Goal: Information Seeking & Learning: Learn about a topic

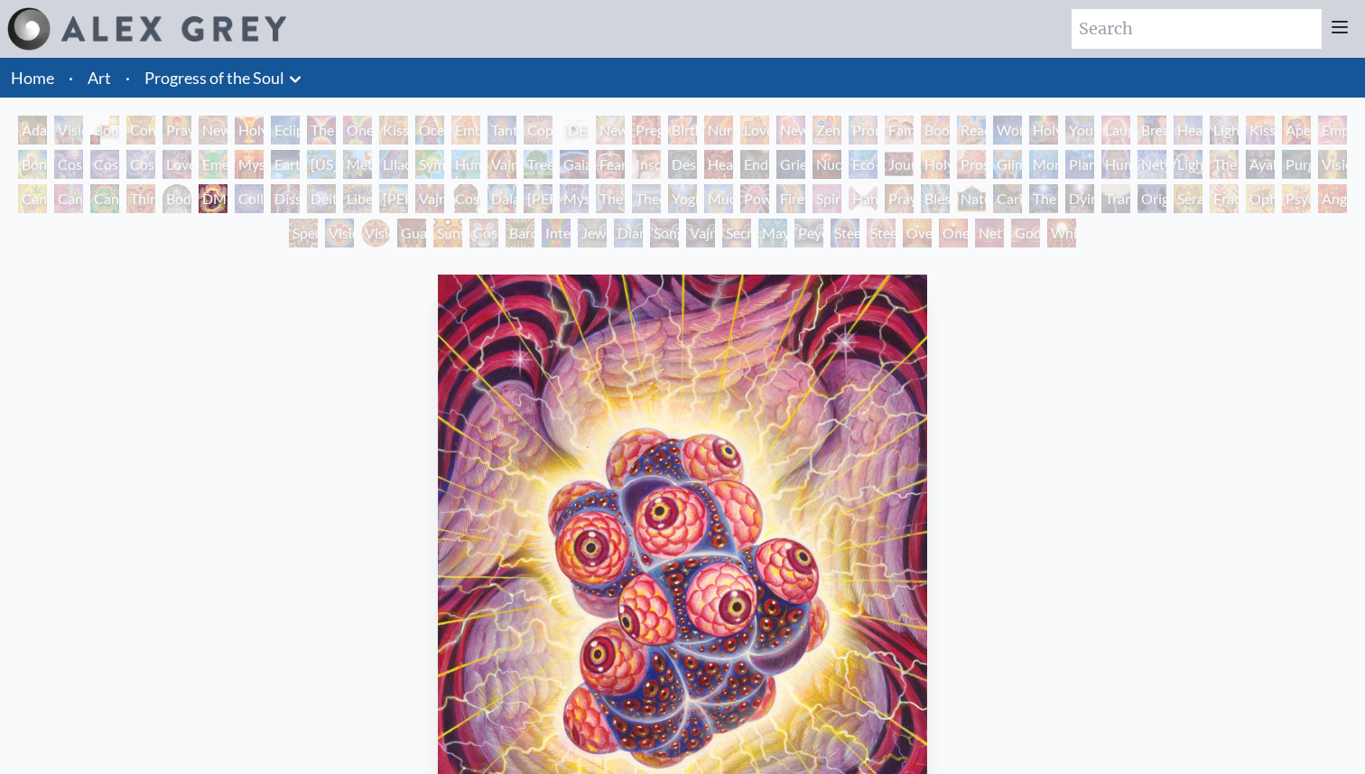
click at [33, 135] on div "Adam & Eve" at bounding box center [32, 130] width 29 height 29
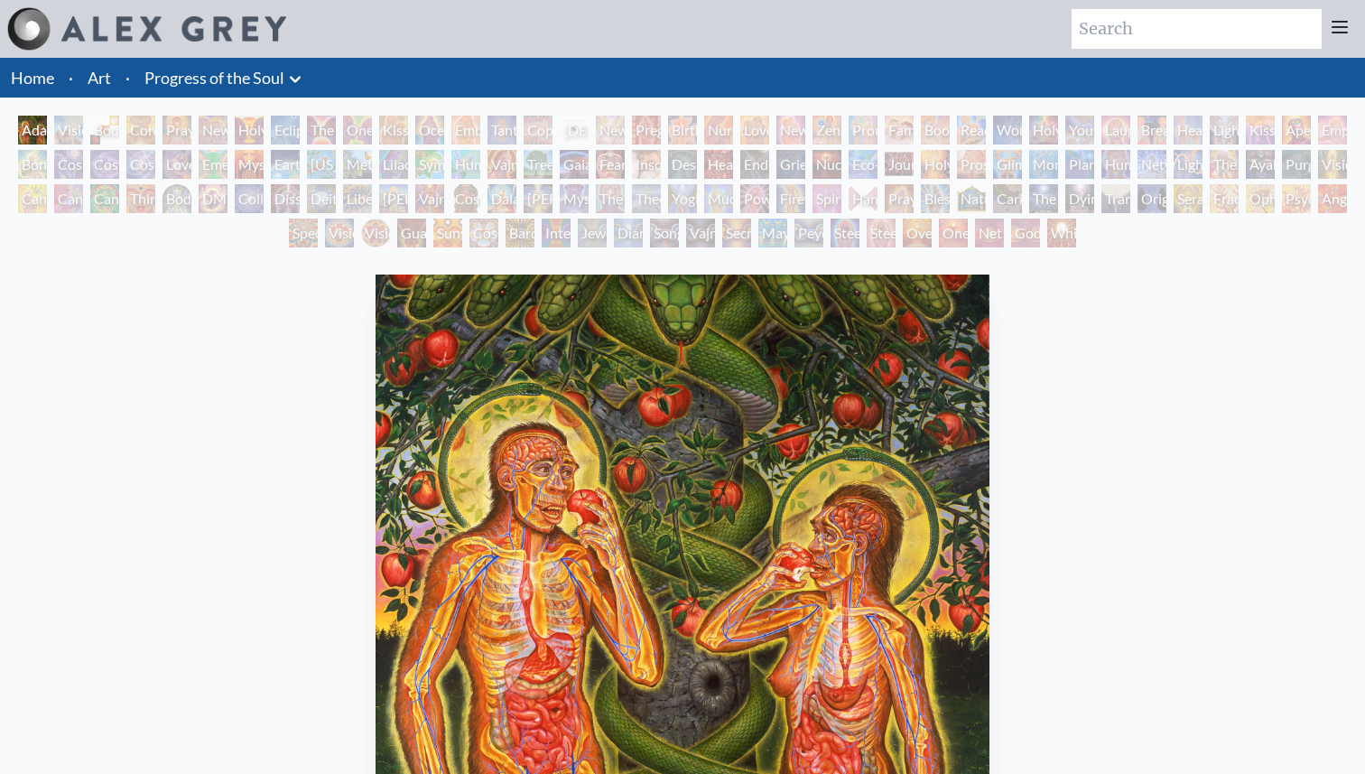
click at [135, 134] on div "Contemplation" at bounding box center [140, 130] width 29 height 29
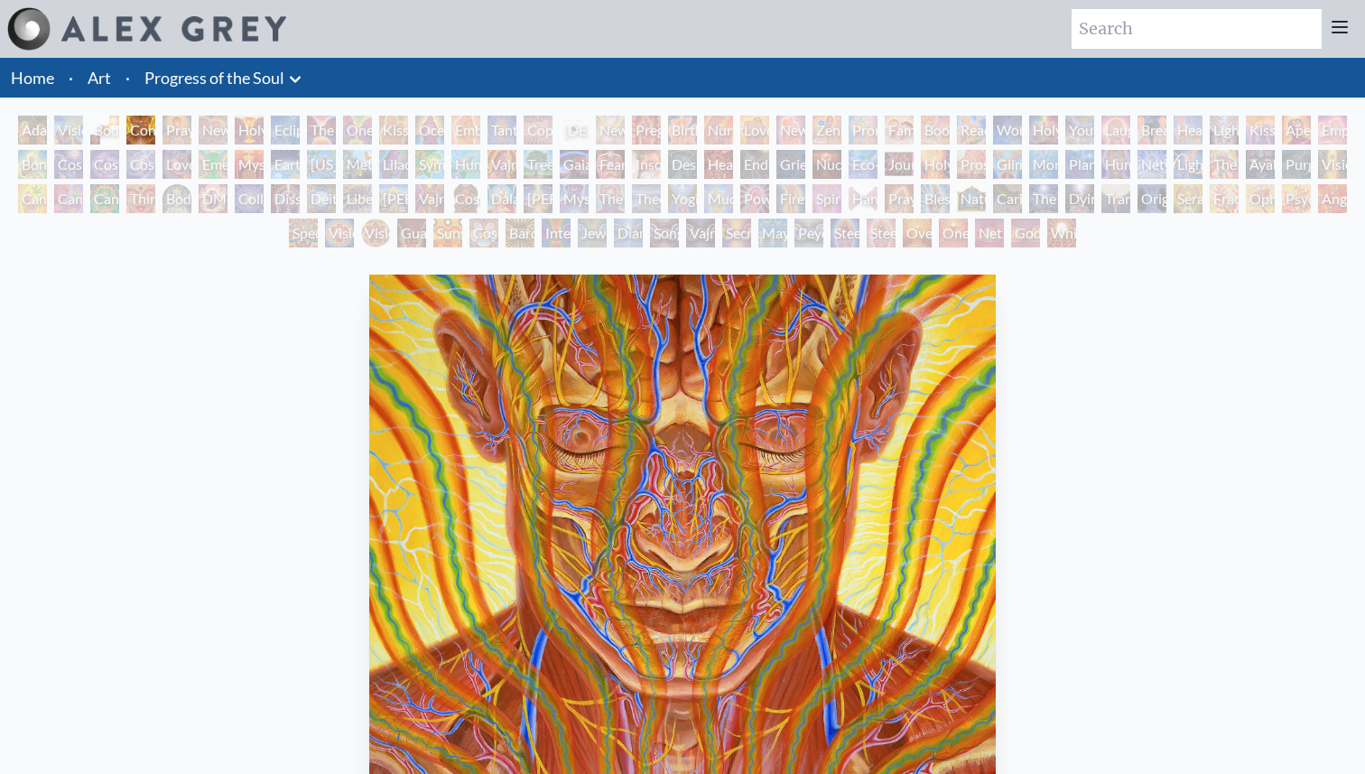
click at [264, 135] on div "Holy Grail" at bounding box center [249, 130] width 29 height 29
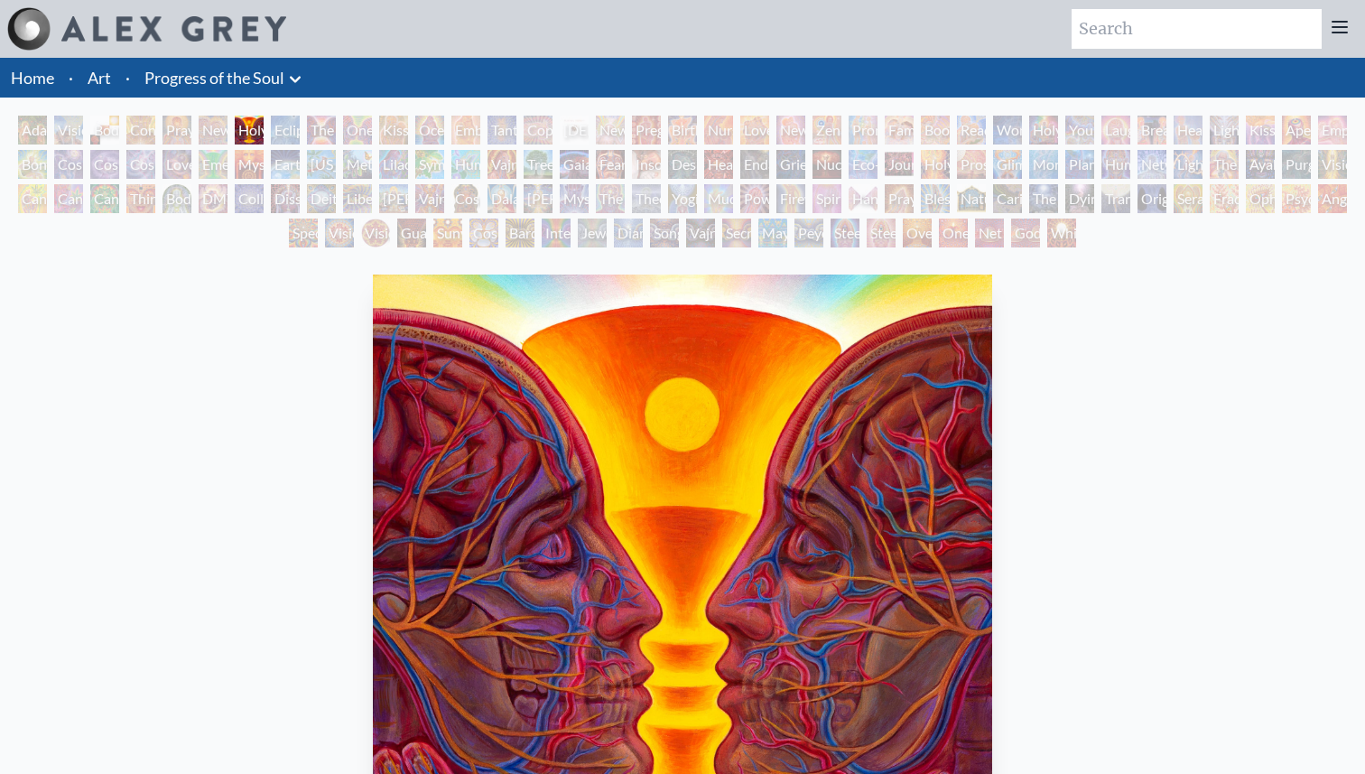
click at [393, 135] on div "Kissing" at bounding box center [393, 130] width 29 height 29
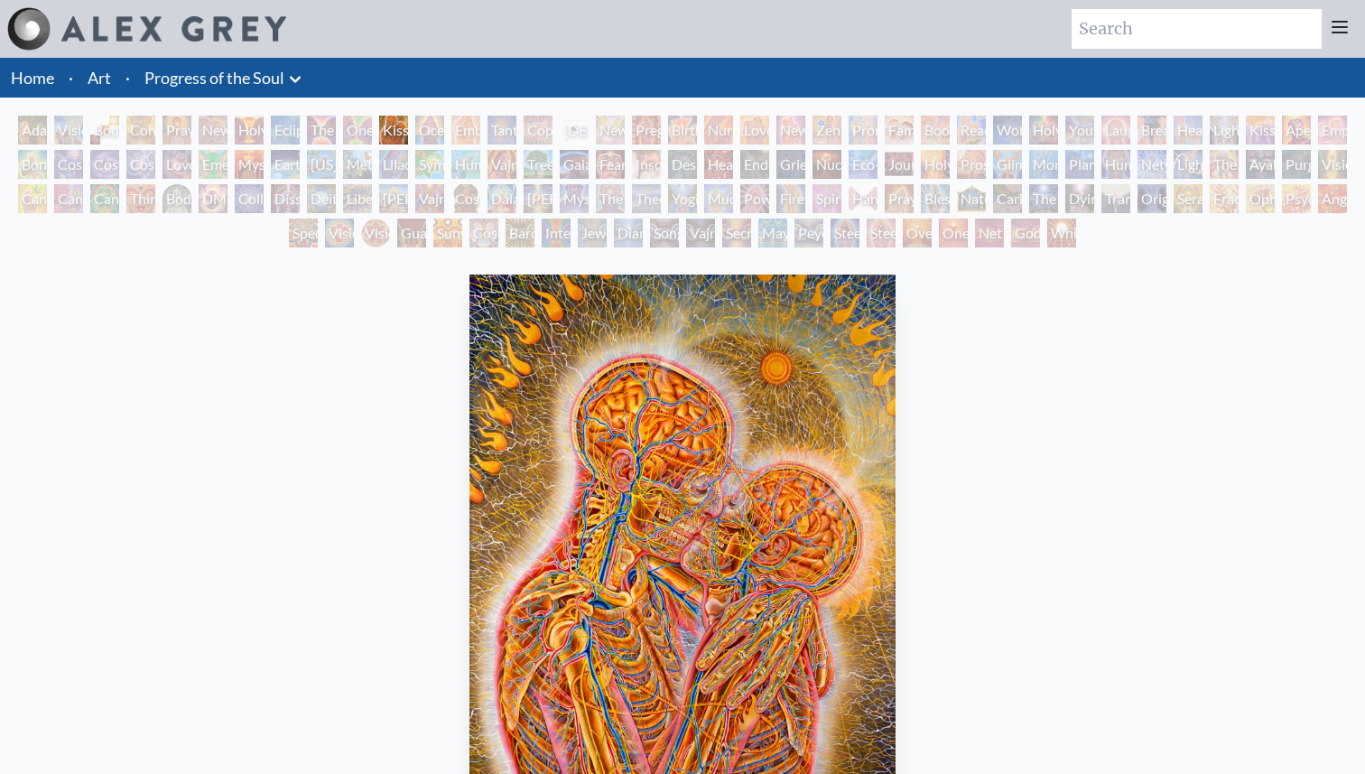
click at [457, 139] on div "Embracing" at bounding box center [465, 130] width 29 height 29
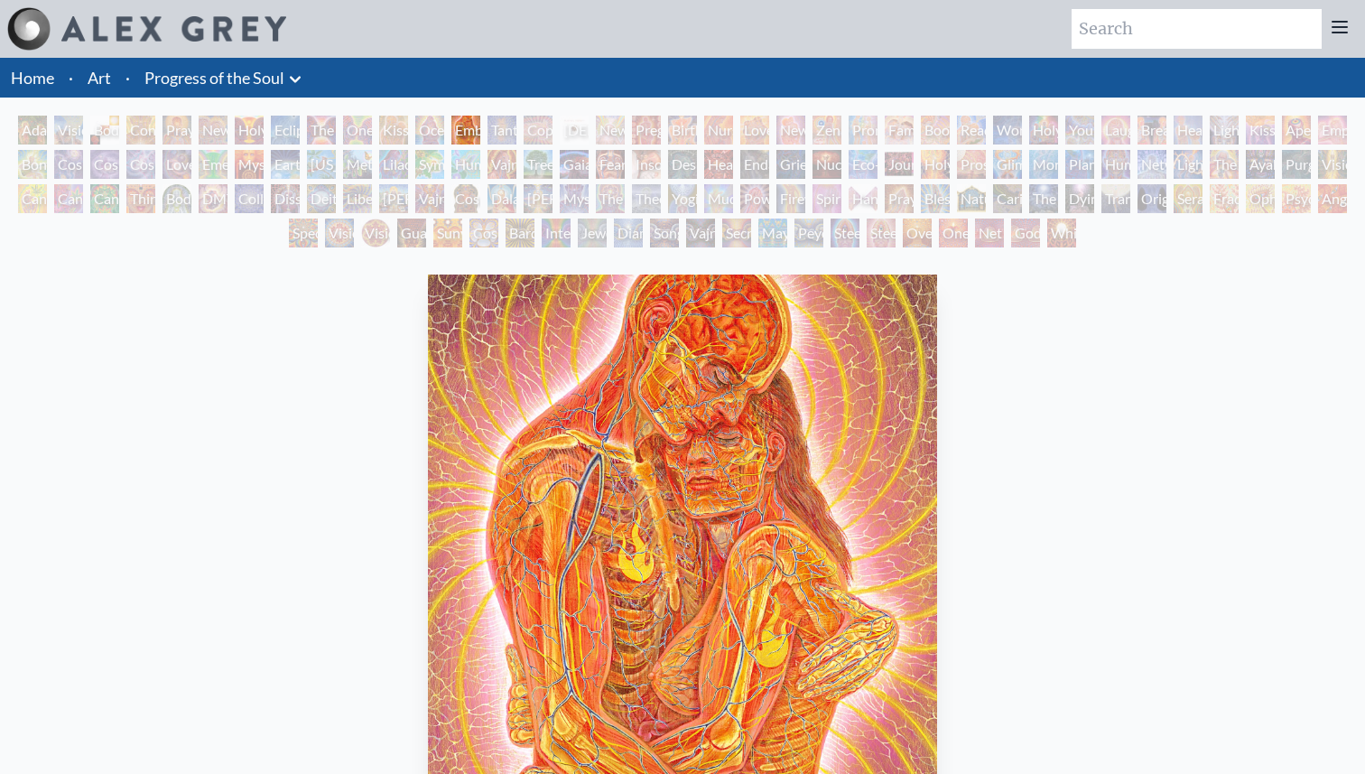
click at [538, 142] on div "Copulating" at bounding box center [538, 130] width 29 height 29
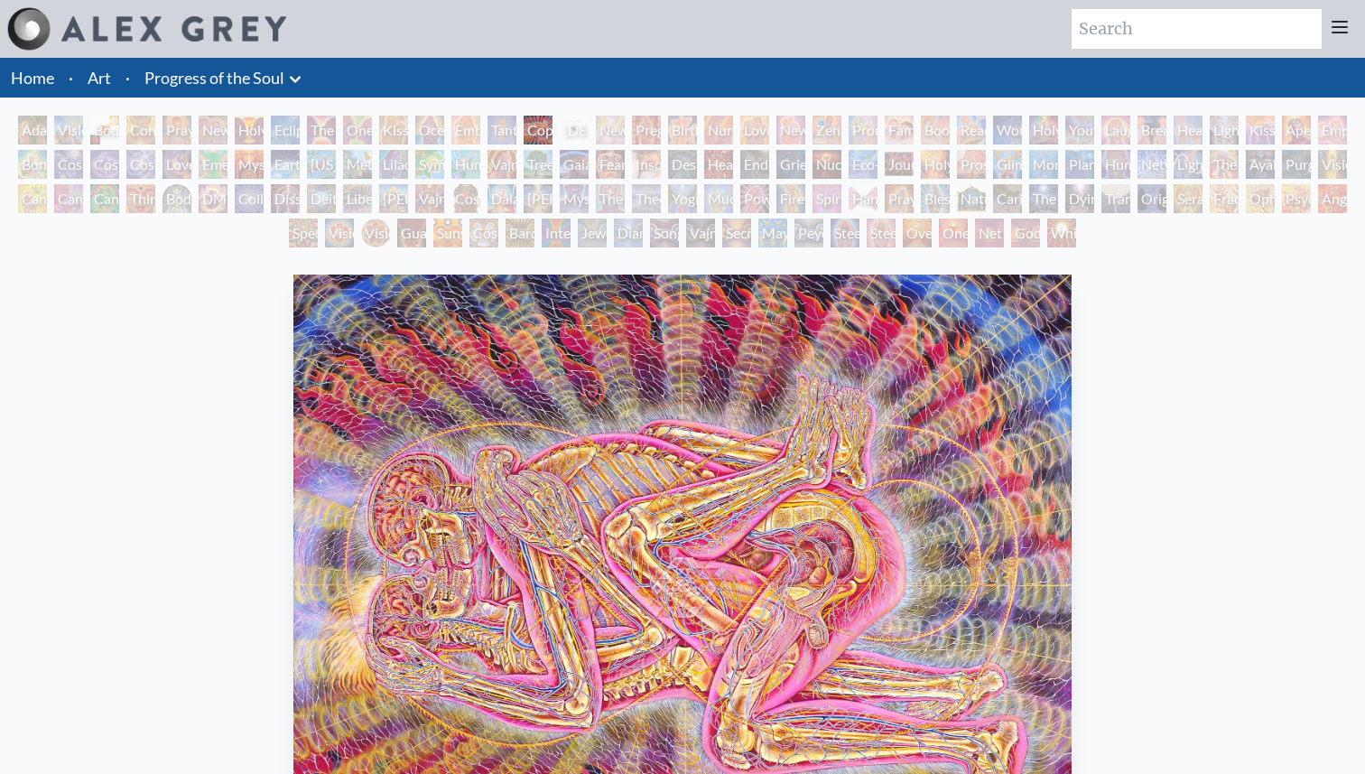
click at [589, 143] on div "[DEMOGRAPHIC_DATA] Embryo" at bounding box center [574, 130] width 29 height 29
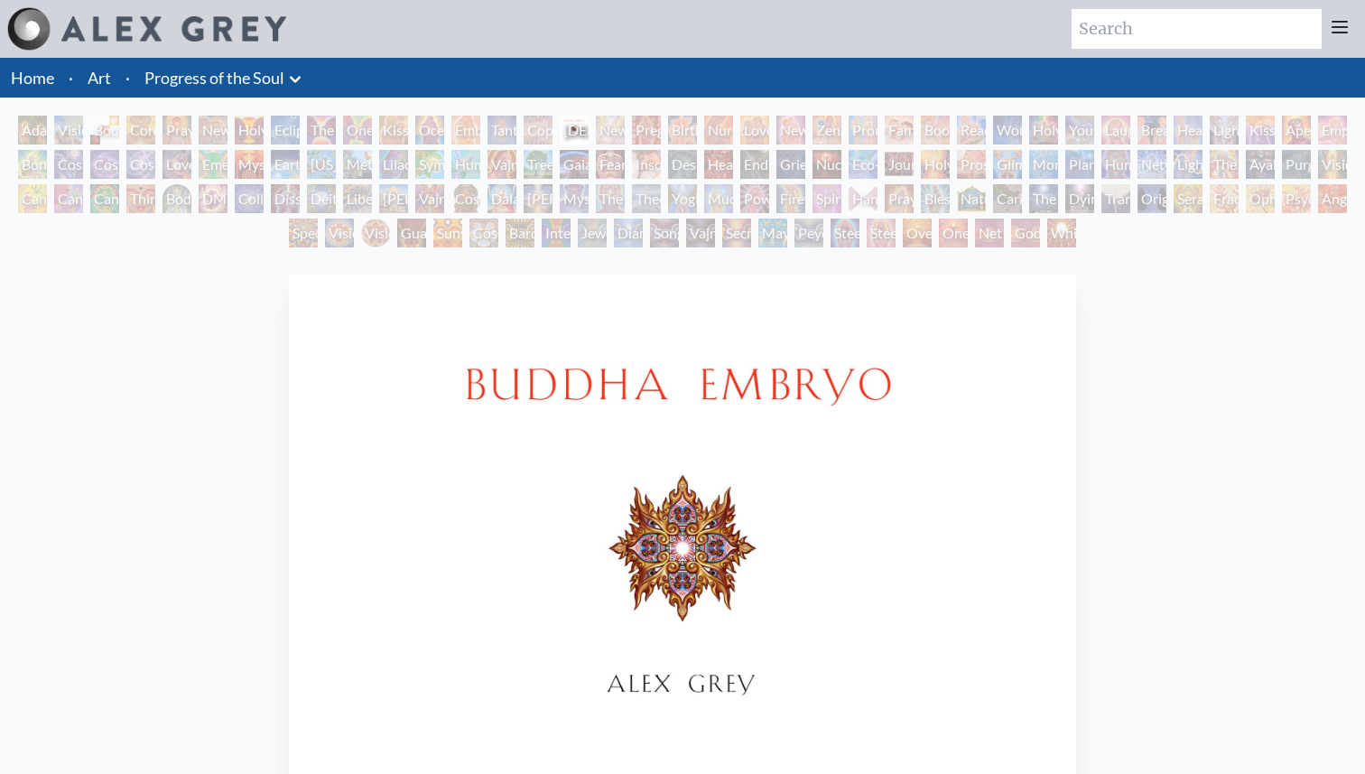
click at [733, 144] on div "[PERSON_NAME] & Eve Visionary Origin of Language Body, Mind, Spirit Contemplati…" at bounding box center [682, 184] width 1365 height 137
click at [880, 180] on div "[PERSON_NAME] & Eve Visionary Origin of Language Body, Mind, Spirit Contemplati…" at bounding box center [682, 184] width 1365 height 137
click at [868, 197] on div "Hands that See" at bounding box center [863, 198] width 29 height 29
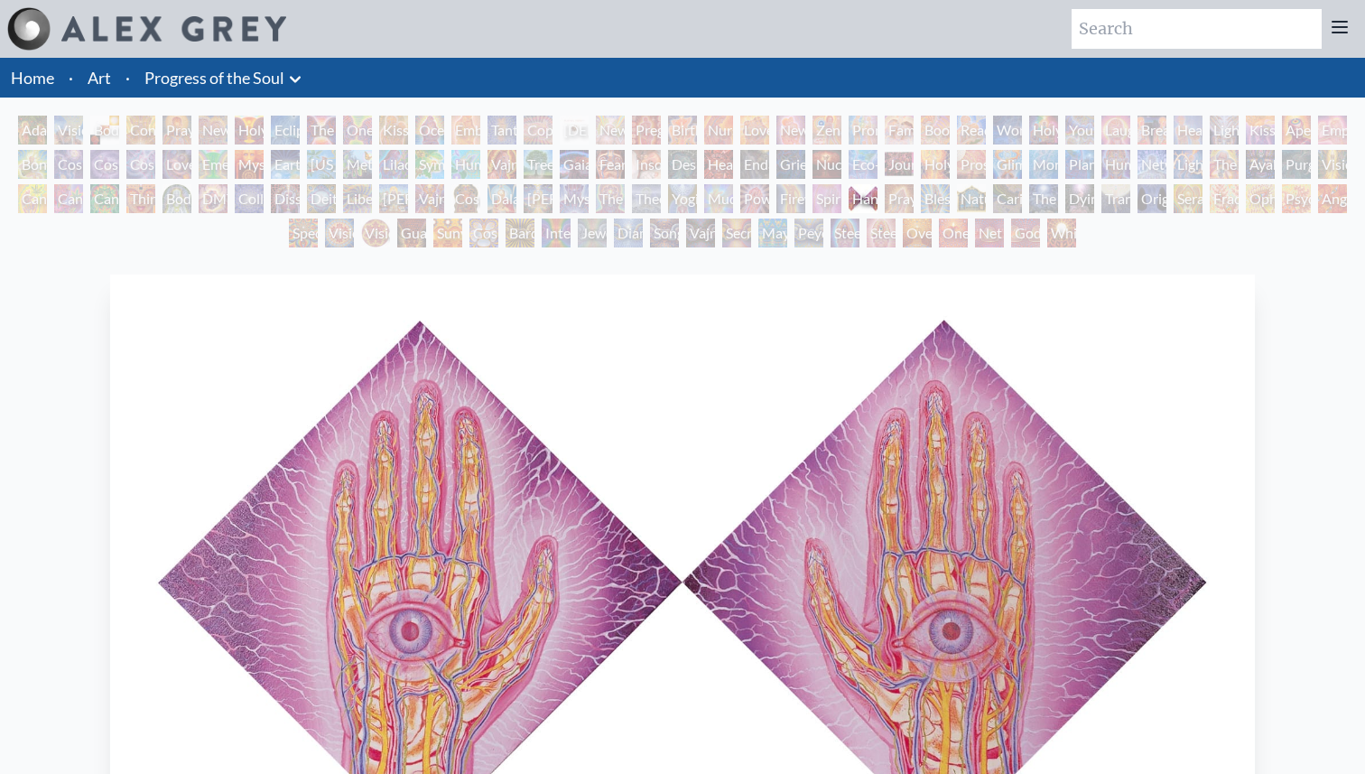
click at [656, 192] on div "Theologue" at bounding box center [646, 198] width 29 height 29
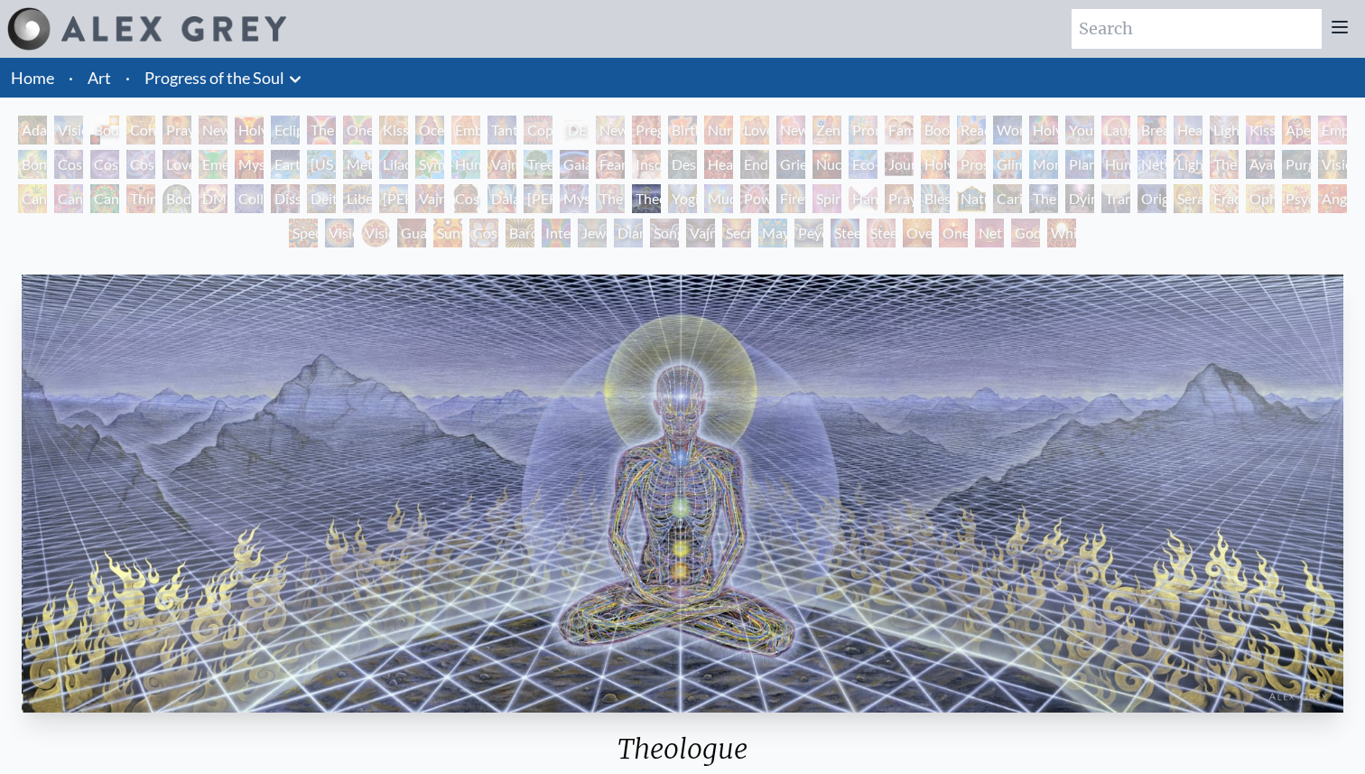
click at [517, 201] on div "[PERSON_NAME] & Eve Visionary Origin of Language Body, Mind, Spirit Contemplati…" at bounding box center [682, 184] width 1365 height 137
click at [549, 200] on div "[PERSON_NAME]" at bounding box center [538, 198] width 29 height 29
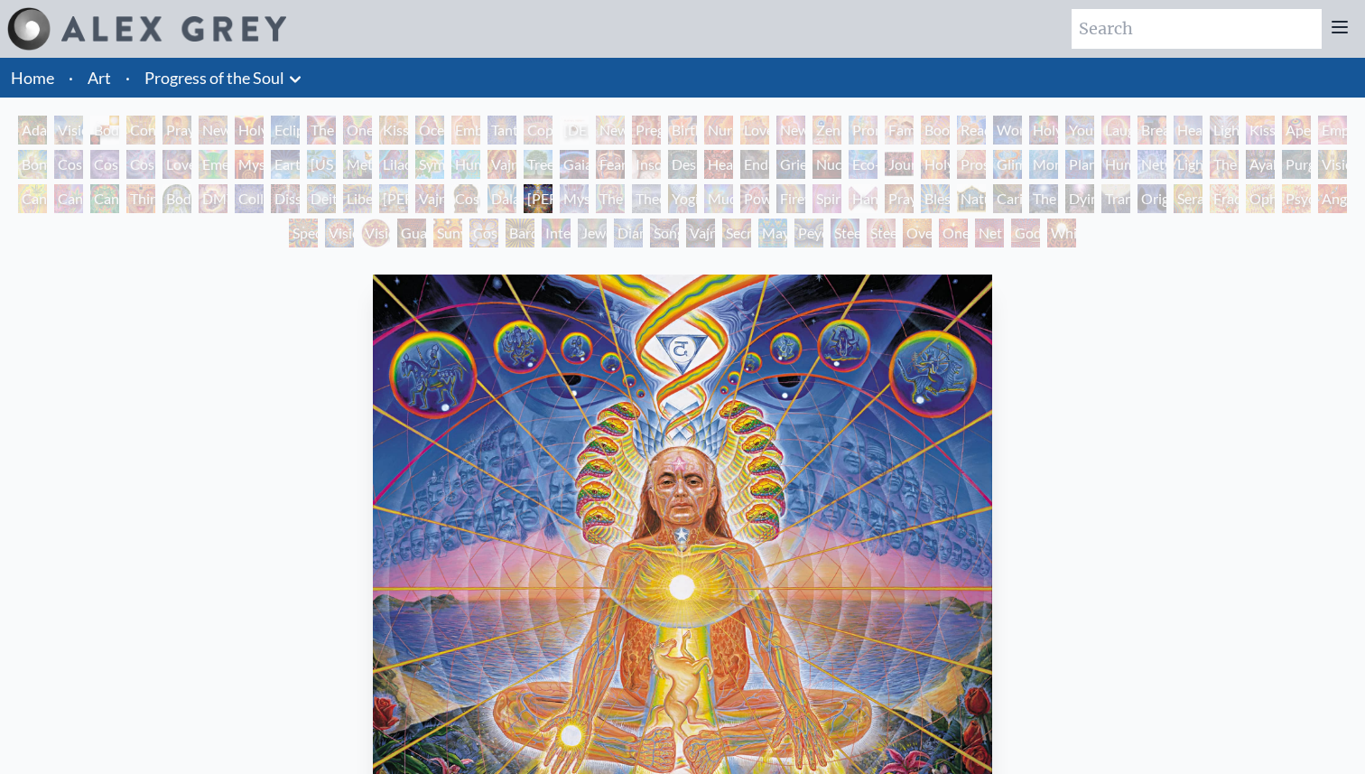
click at [553, 175] on div "Tree & Person" at bounding box center [538, 164] width 29 height 29
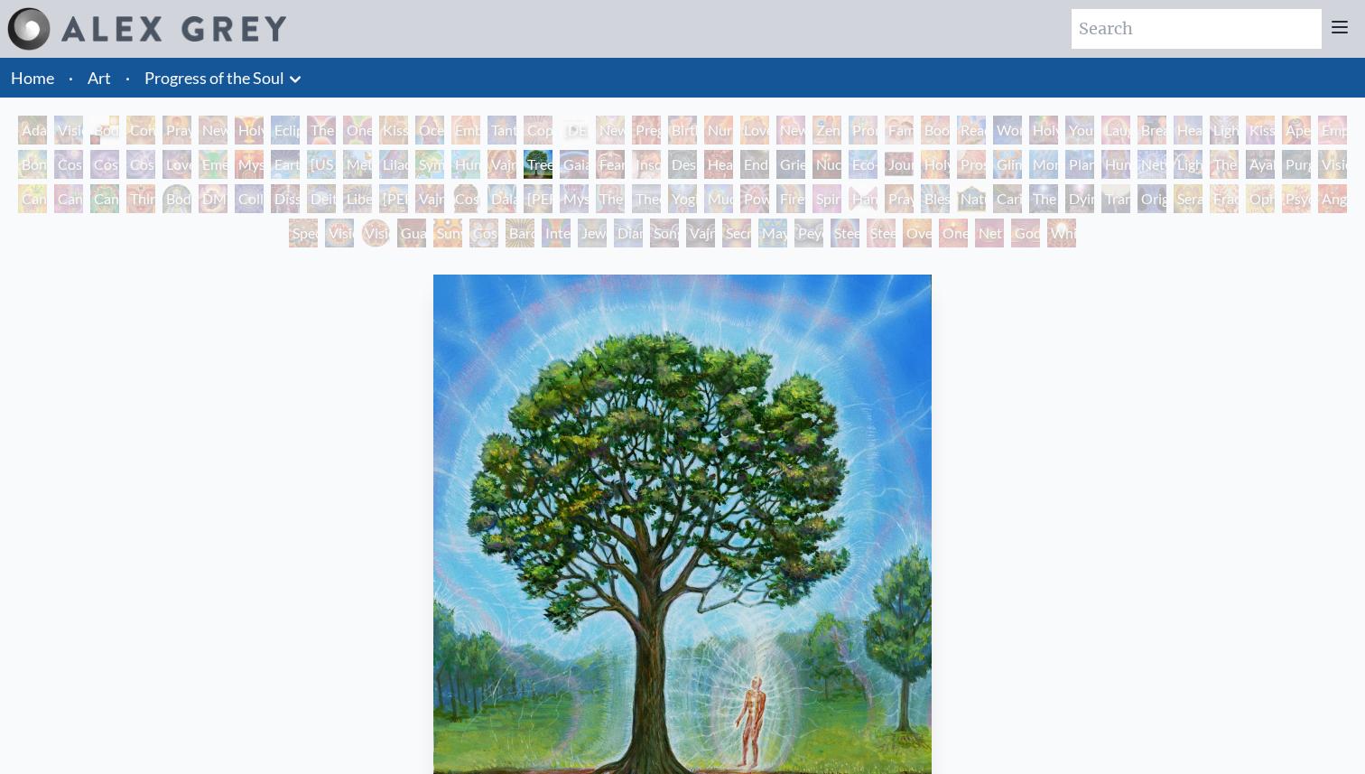
click at [744, 235] on div "Secret Writing Being" at bounding box center [736, 233] width 29 height 29
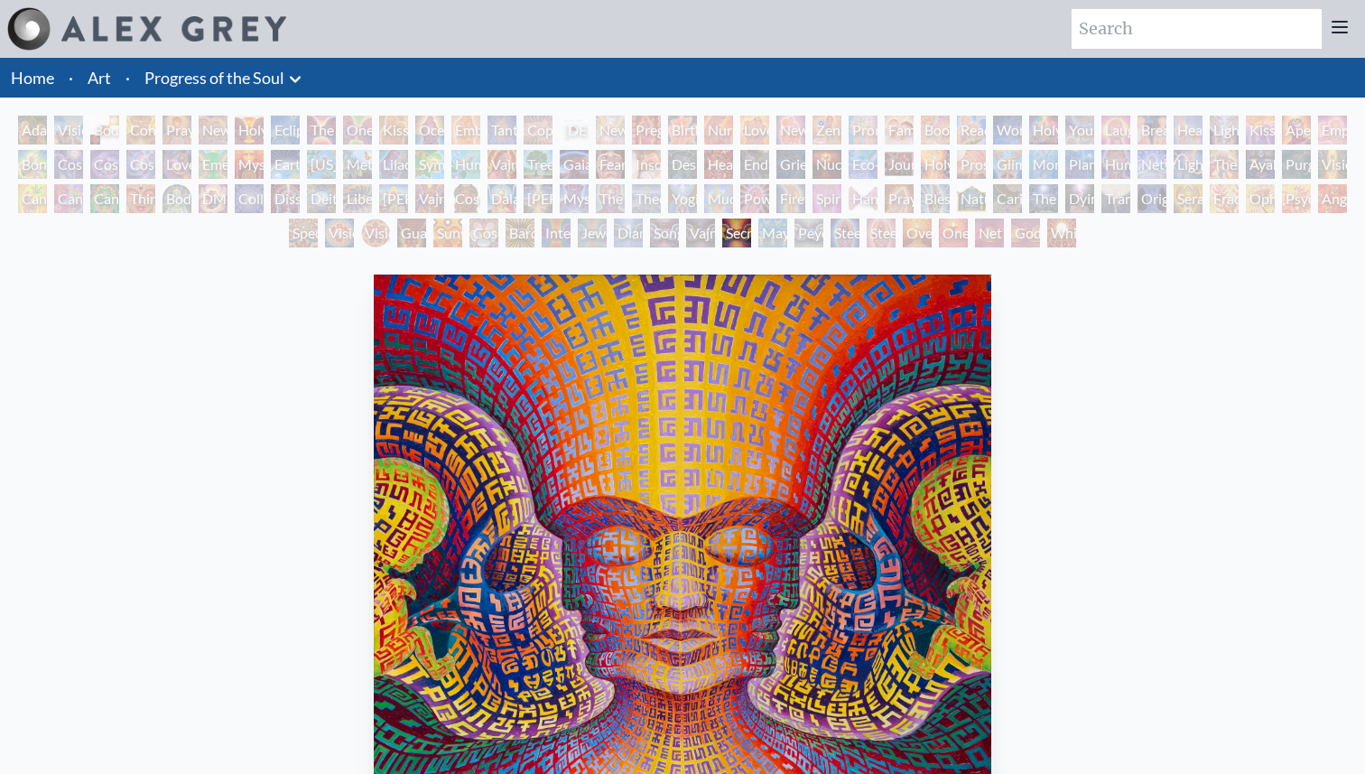
click at [896, 224] on div "Steeplehead 2" at bounding box center [881, 233] width 29 height 29
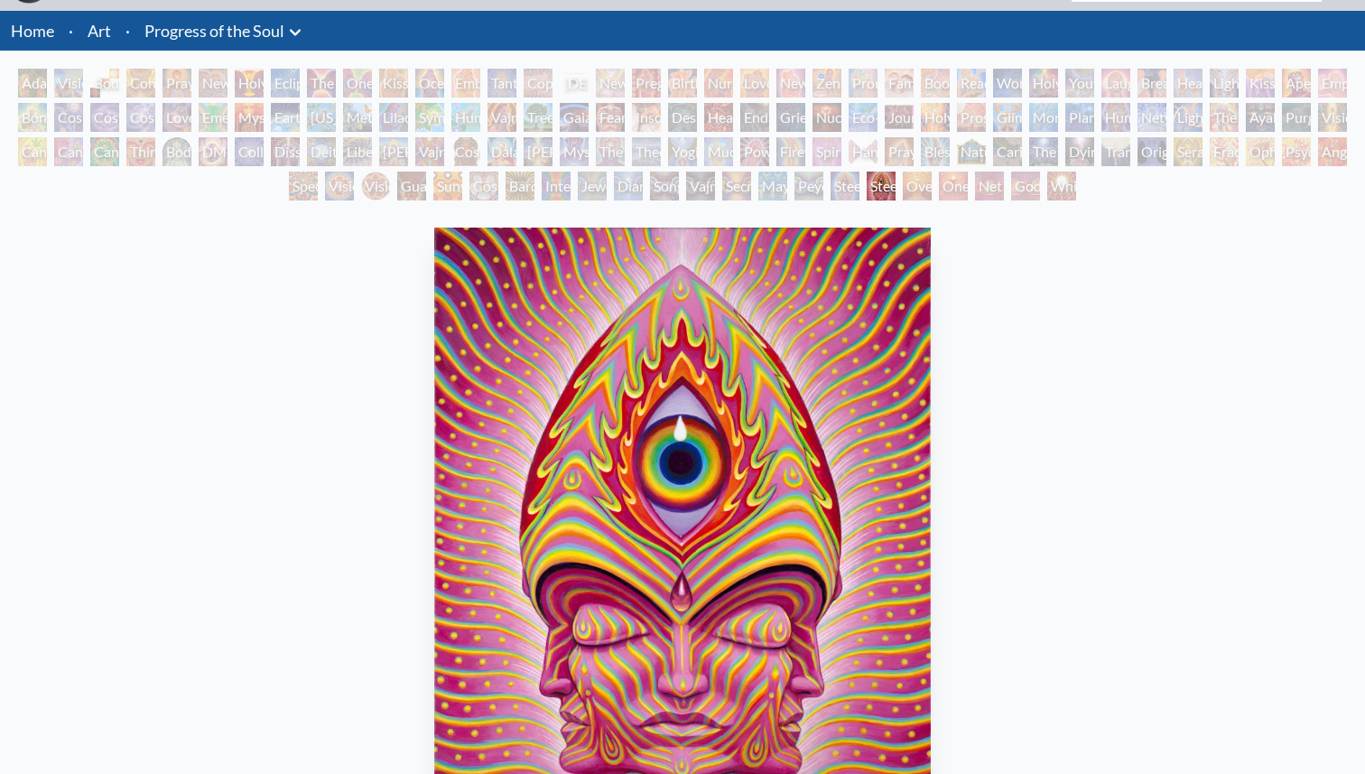
scroll to position [171, 0]
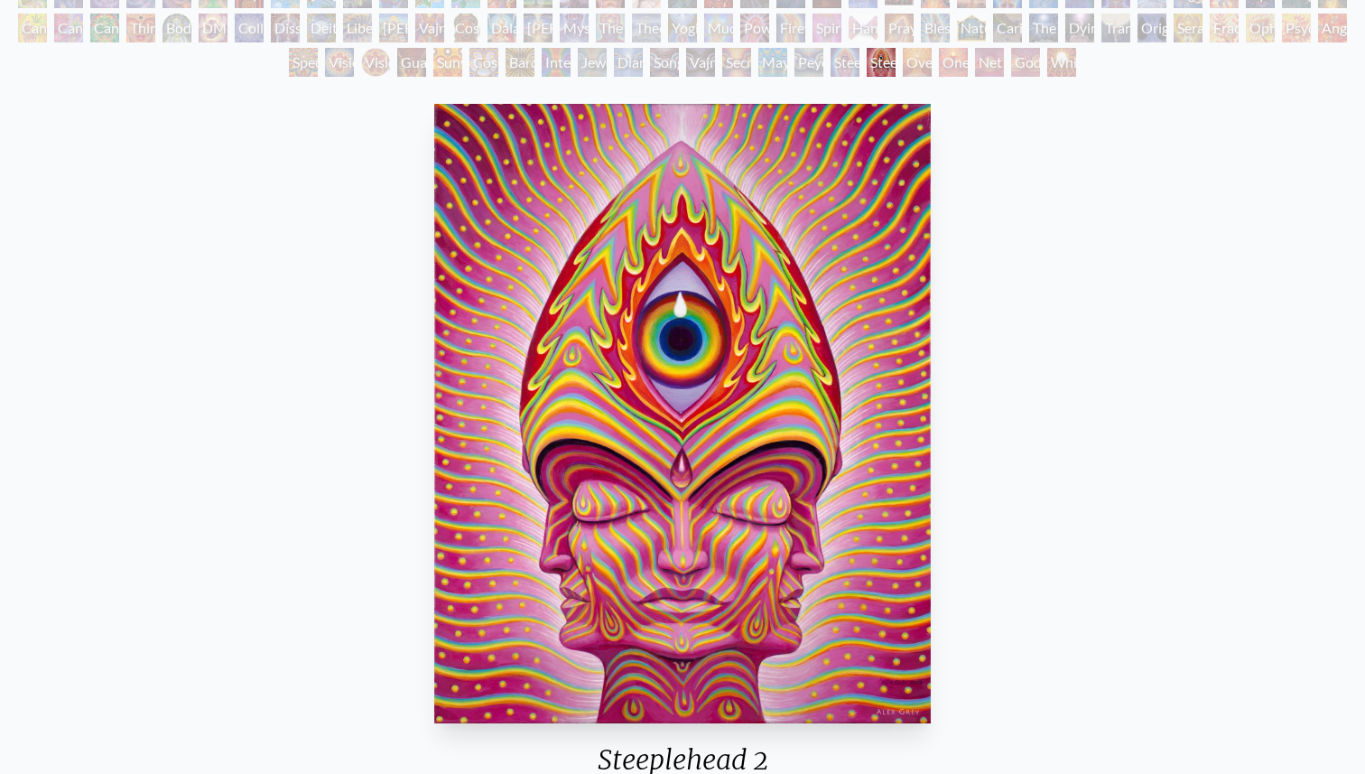
click at [896, 56] on div "Steeplehead 2" at bounding box center [881, 62] width 29 height 29
click at [932, 85] on div "Steeplehead 2 2014, acrylic on canvas, 24 x 30 in. Visit the CoSM Shop" at bounding box center [682, 519] width 1365 height 874
click at [924, 70] on div "Oversoul" at bounding box center [917, 62] width 29 height 29
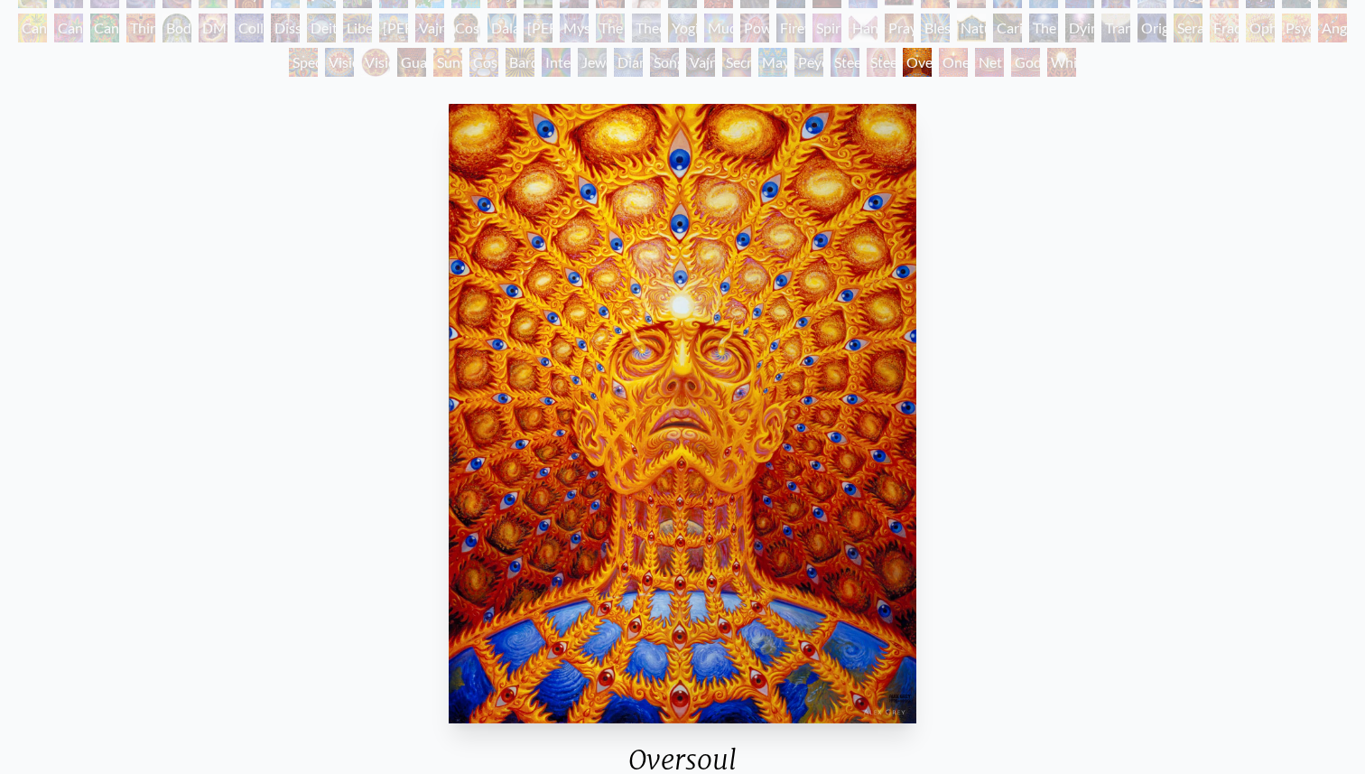
click at [967, 61] on div "One" at bounding box center [953, 62] width 29 height 29
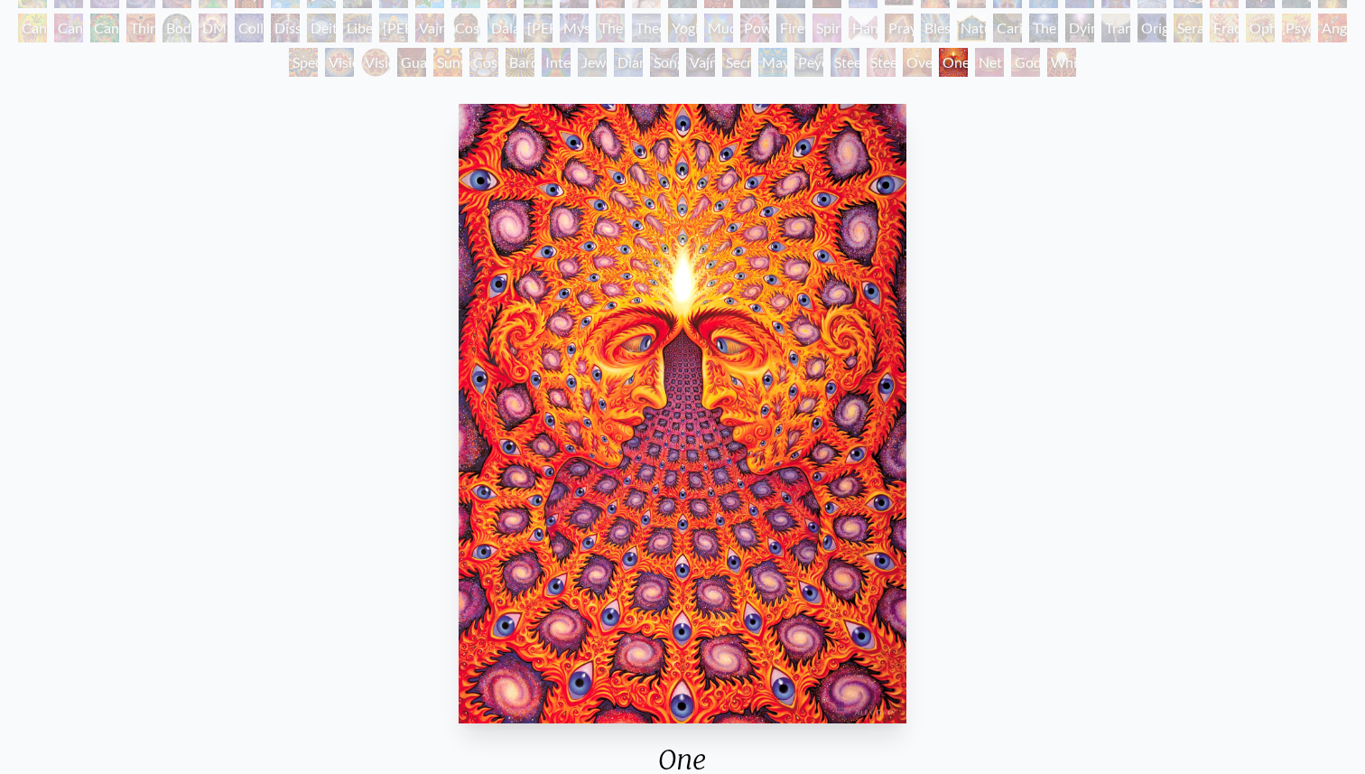
click at [1004, 60] on div "Net of Being" at bounding box center [989, 62] width 29 height 29
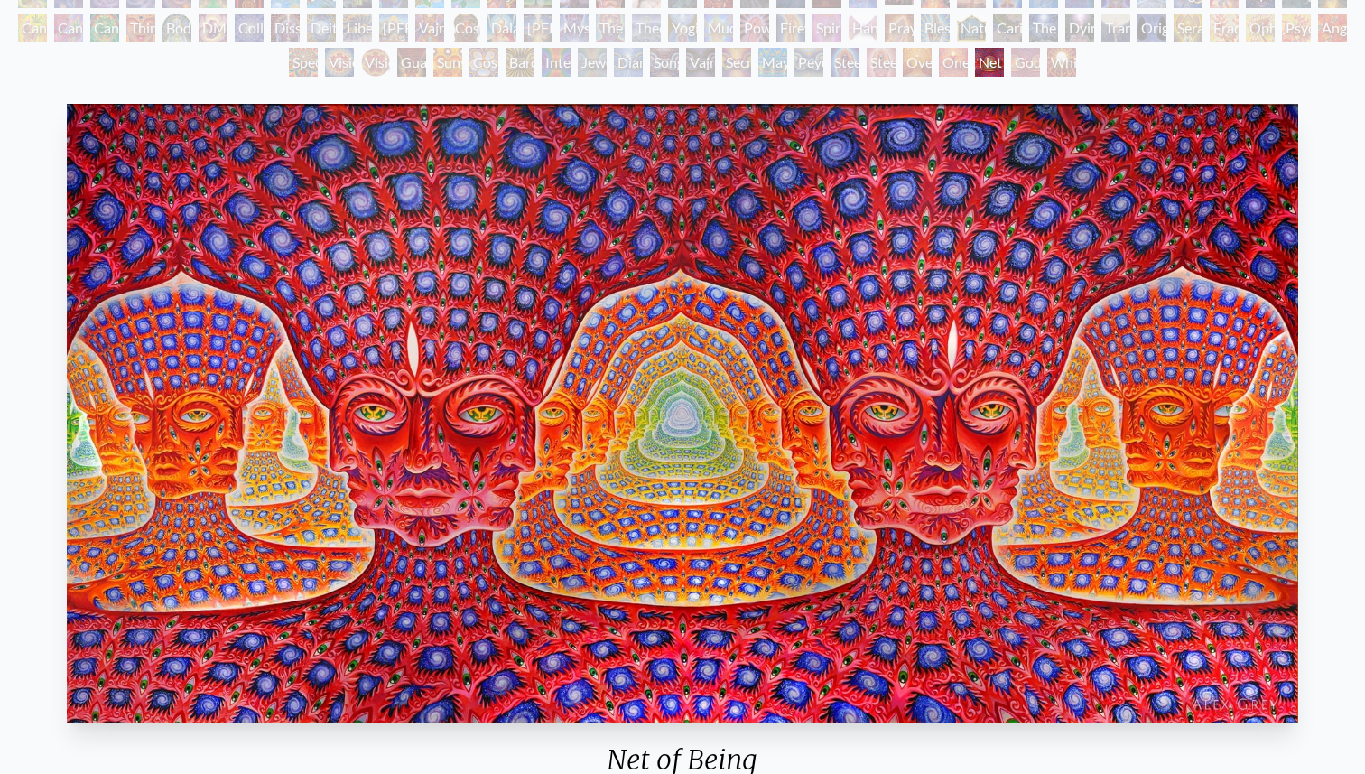
click at [1045, 61] on div "[PERSON_NAME] & Eve Visionary Origin of Language Body, Mind, Spirit Contemplati…" at bounding box center [682, 13] width 1365 height 137
click at [676, 307] on img "131 / 133" at bounding box center [683, 413] width 1232 height 619
click at [714, 191] on img "131 / 133" at bounding box center [683, 413] width 1232 height 619
click at [826, 74] on div "[PERSON_NAME] & Eve Visionary Origin of Language Body, Mind, Spirit Contemplati…" at bounding box center [682, 13] width 1365 height 137
click at [1254, 95] on div "Net of Being 2007, oil on linen, 180 x 90 in. Visit the CoSM Shop 10,000 Days -…" at bounding box center [682, 721] width 1365 height 1279
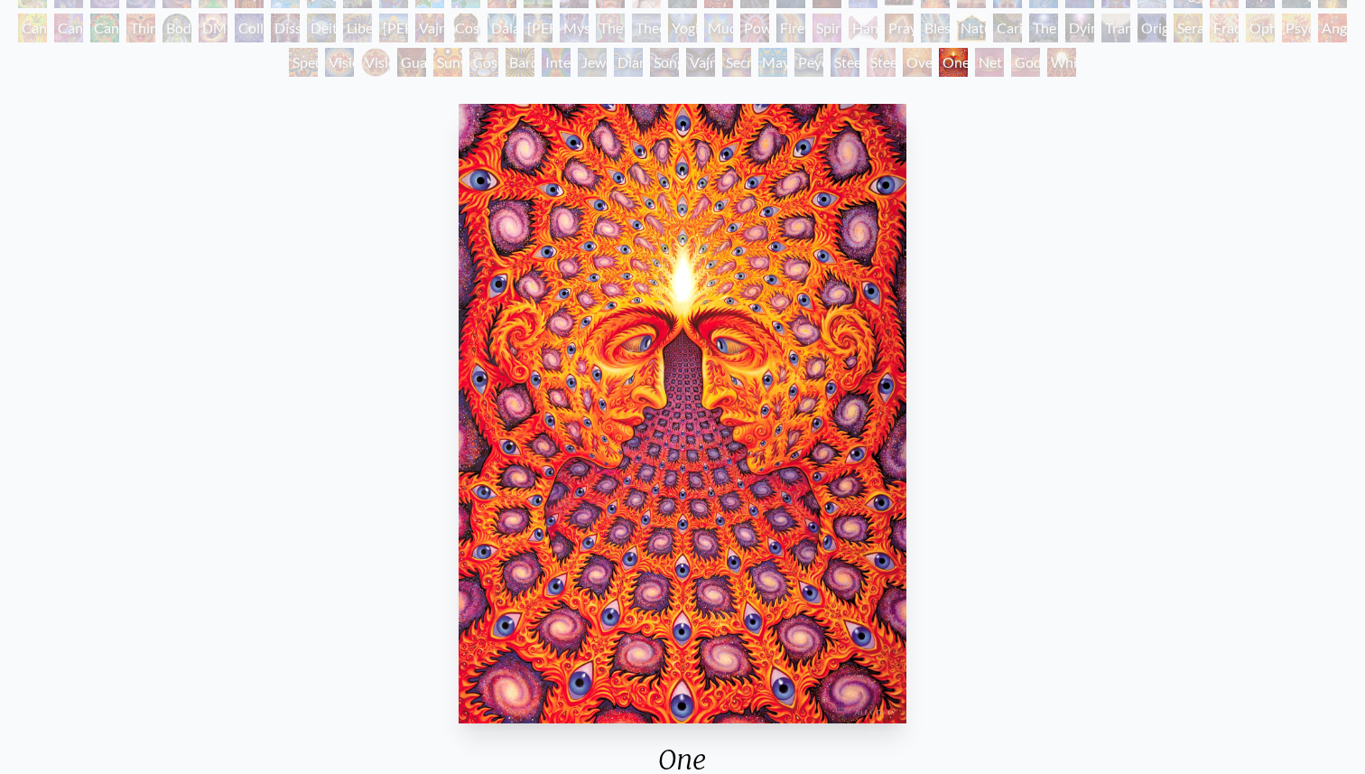
click at [1278, 157] on div "One 2000, oil on linen, 48 x 66 in. Visit the CoSM Shop Every Moment - Bumper S…" at bounding box center [682, 722] width 1336 height 1250
click at [1067, 72] on div "White Light" at bounding box center [1061, 62] width 29 height 29
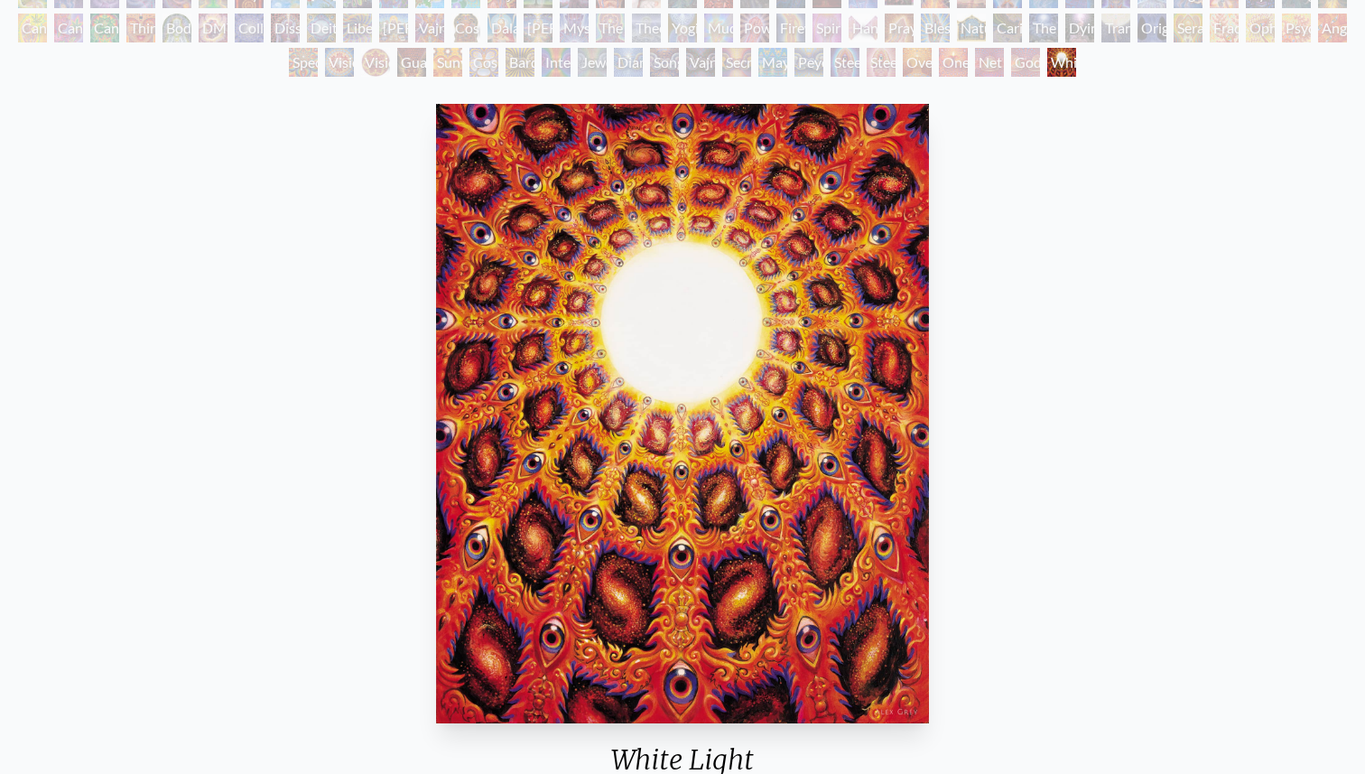
click at [975, 59] on div "Net of Being" at bounding box center [989, 62] width 29 height 29
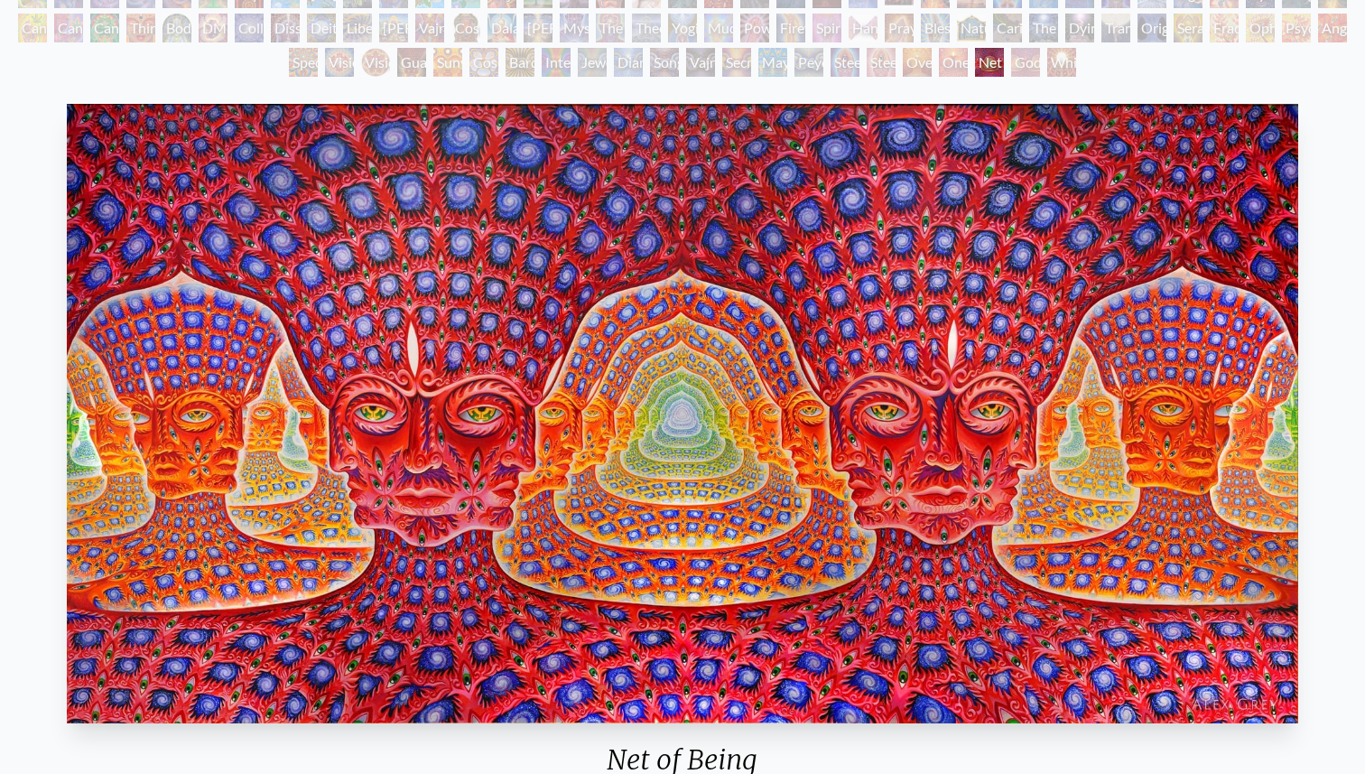
click at [903, 68] on div "Oversoul" at bounding box center [917, 62] width 29 height 29
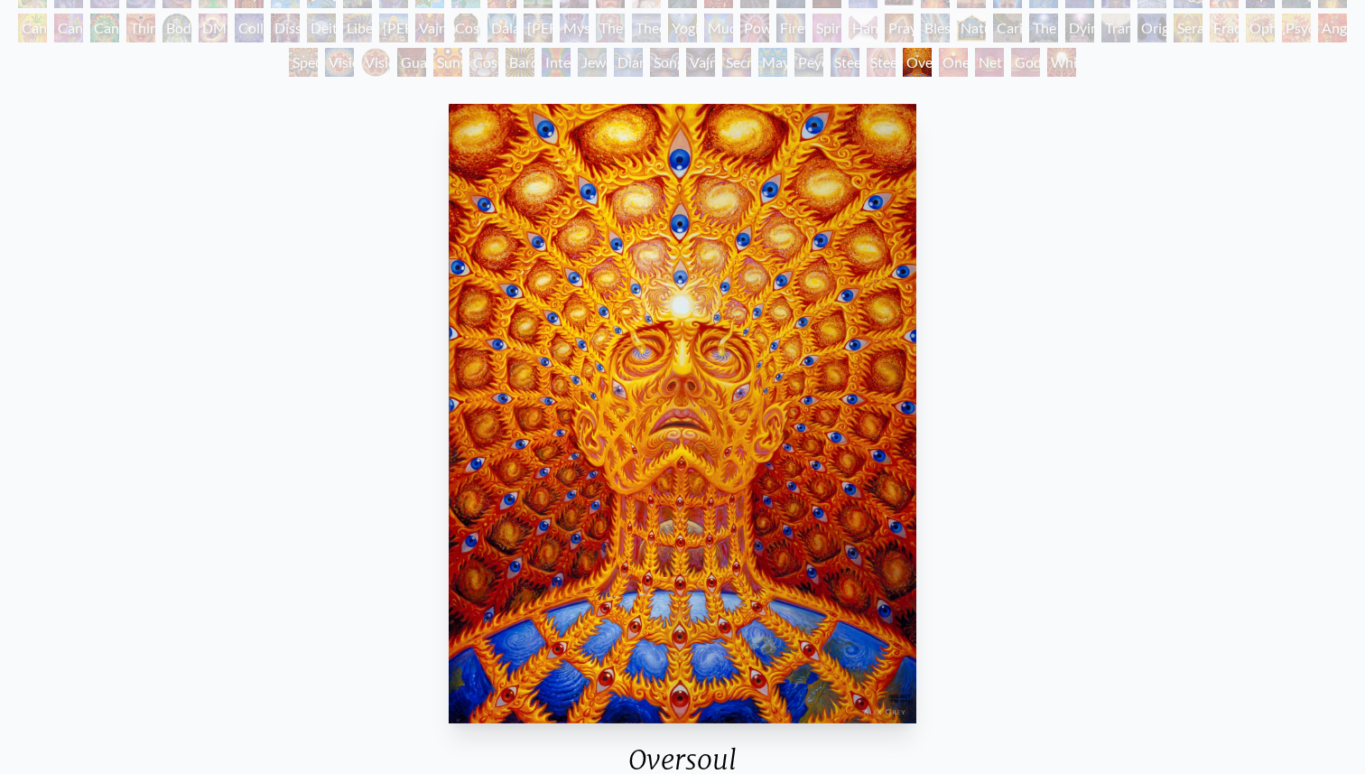
click at [968, 63] on div "One" at bounding box center [953, 62] width 29 height 29
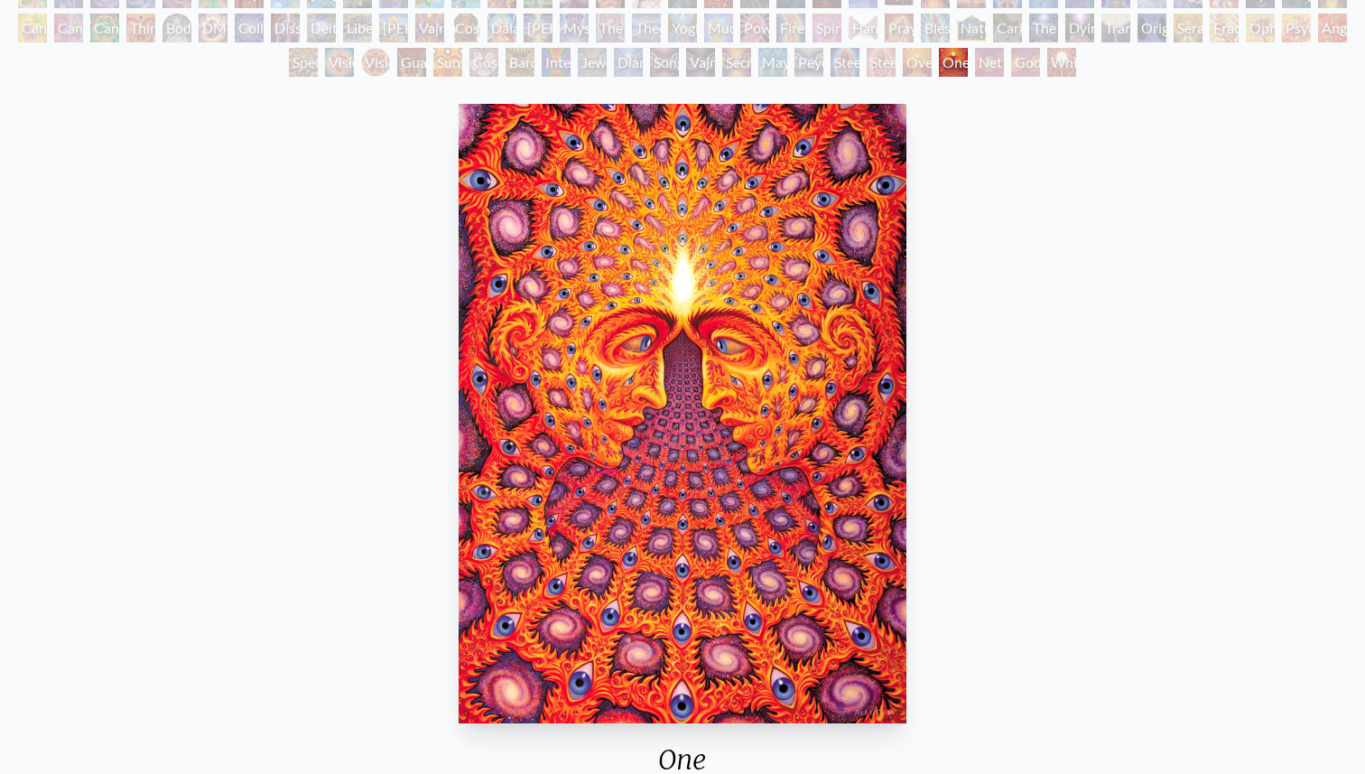
click at [903, 70] on div "Oversoul" at bounding box center [917, 62] width 29 height 29
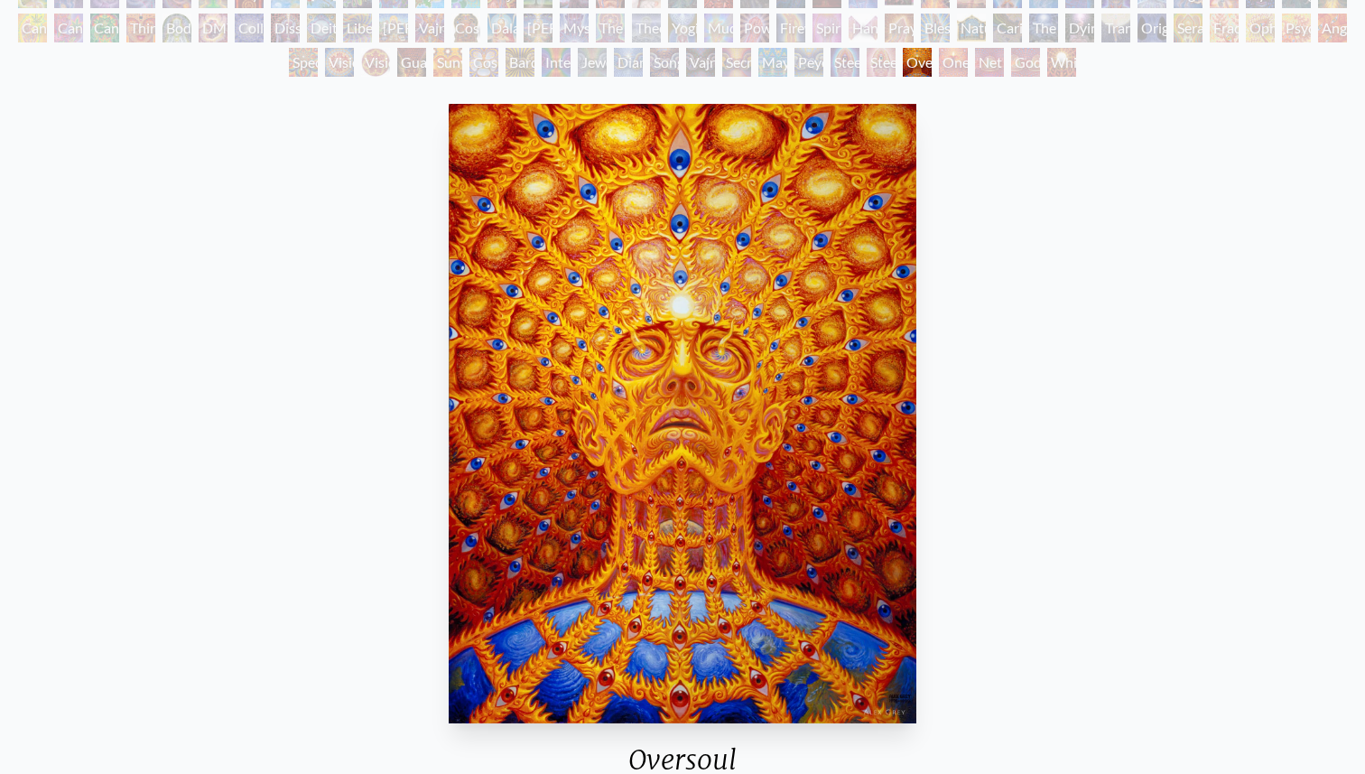
click at [867, 71] on div "Steeplehead 2" at bounding box center [881, 62] width 29 height 29
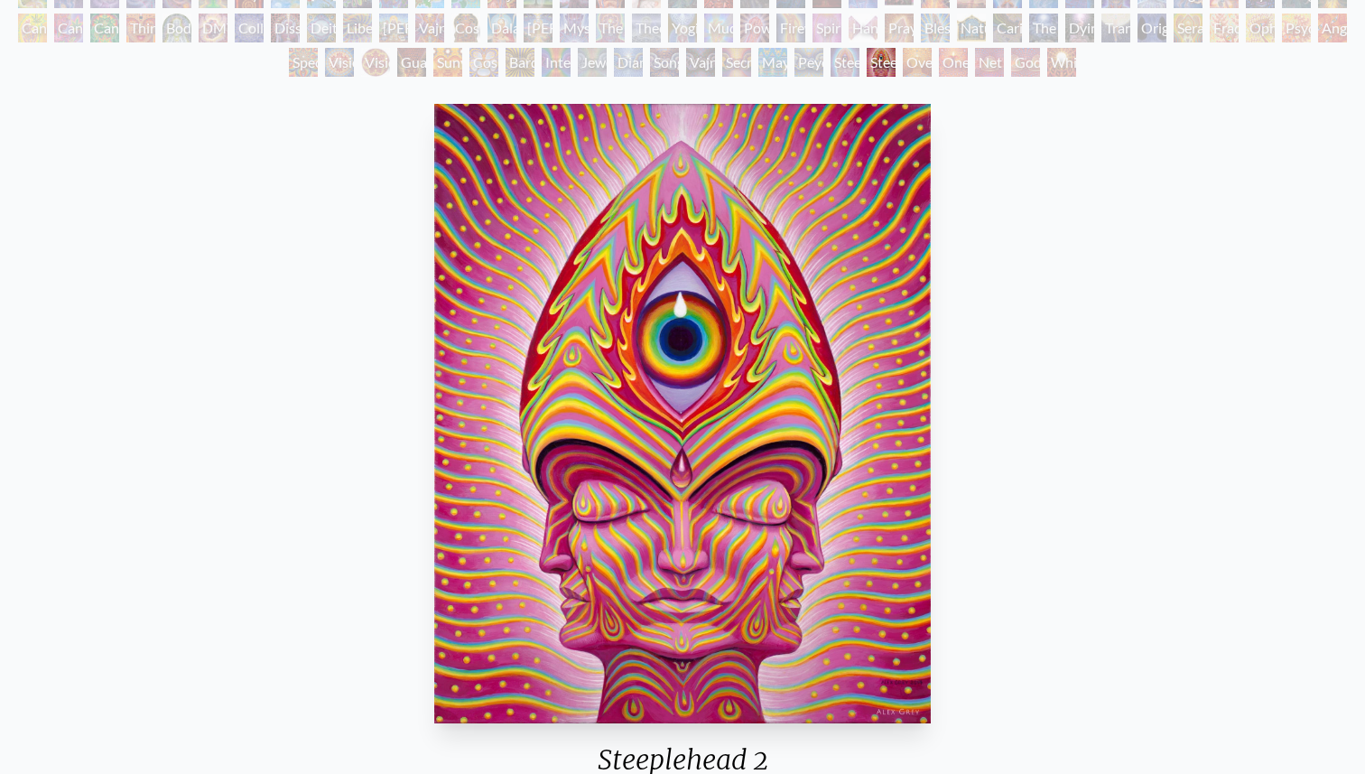
click at [814, 69] on div "Peyote Being" at bounding box center [809, 62] width 29 height 29
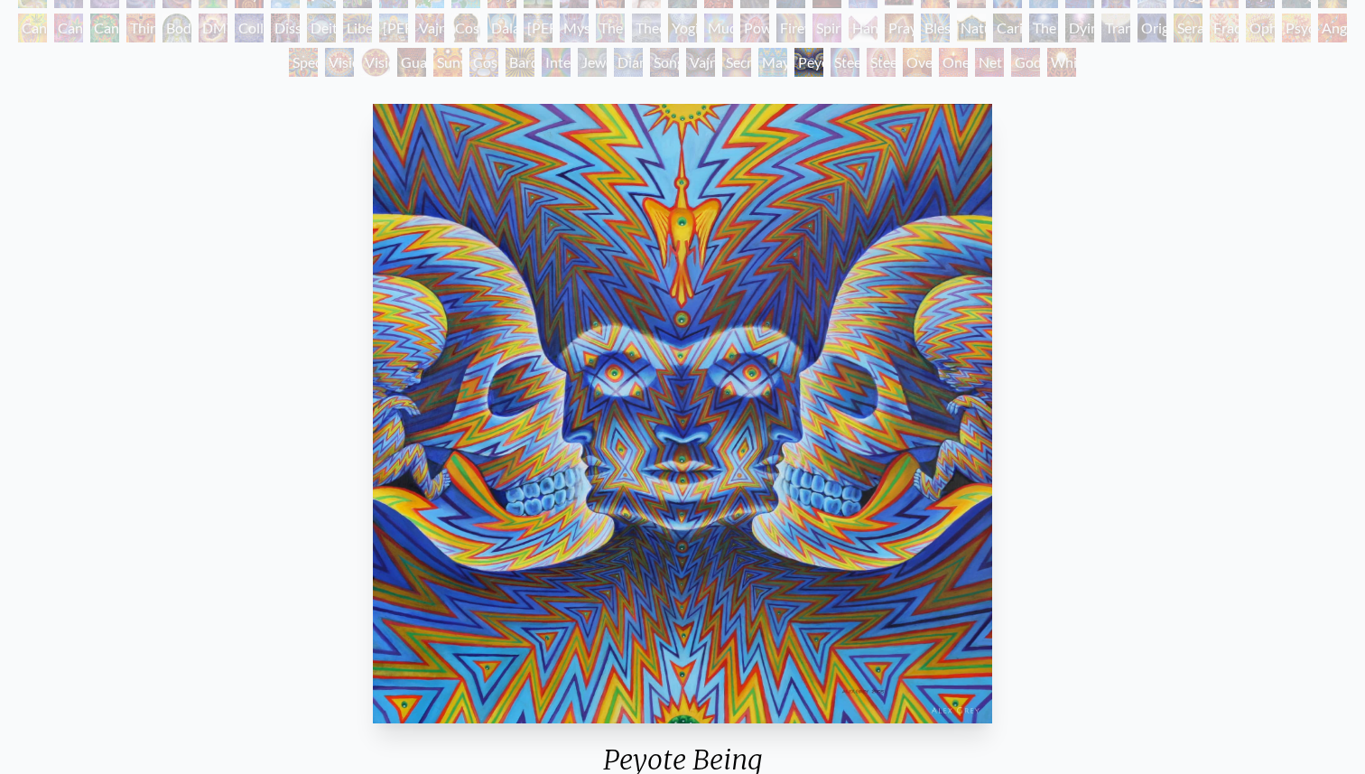
click at [746, 57] on div "Secret Writing Being" at bounding box center [736, 62] width 29 height 29
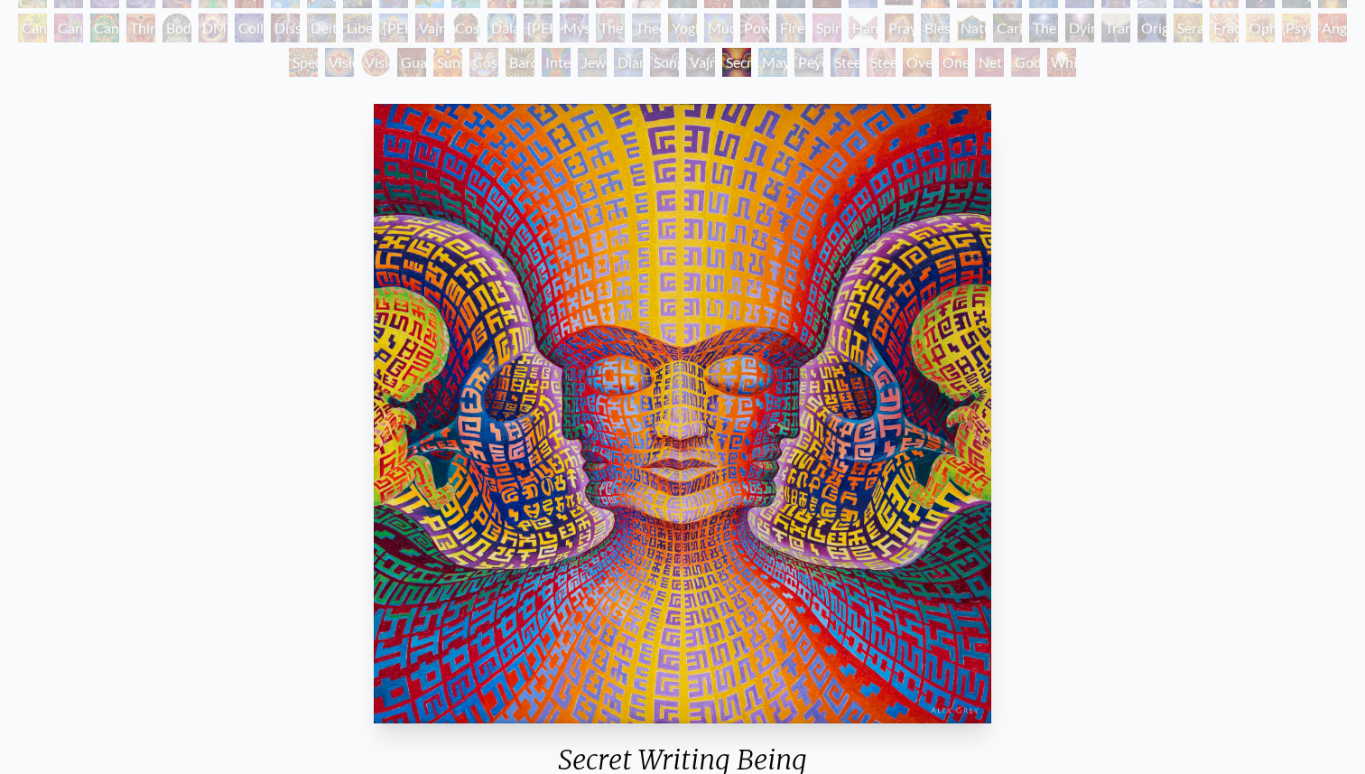
click at [658, 57] on div "Song of Vajra Being" at bounding box center [664, 62] width 29 height 29
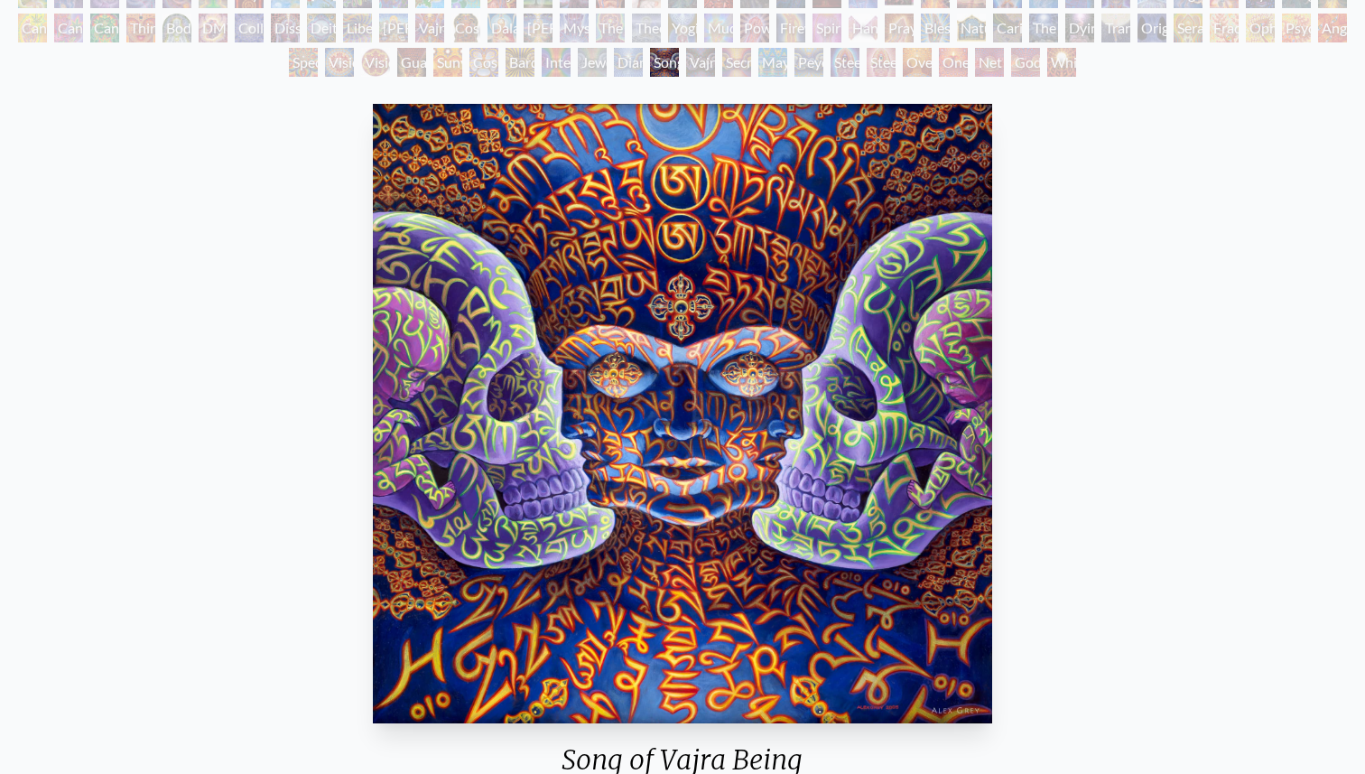
click at [650, 51] on div "Song of Vajra Being" at bounding box center [664, 62] width 29 height 29
click at [578, 53] on div "Jewel Being" at bounding box center [592, 62] width 29 height 29
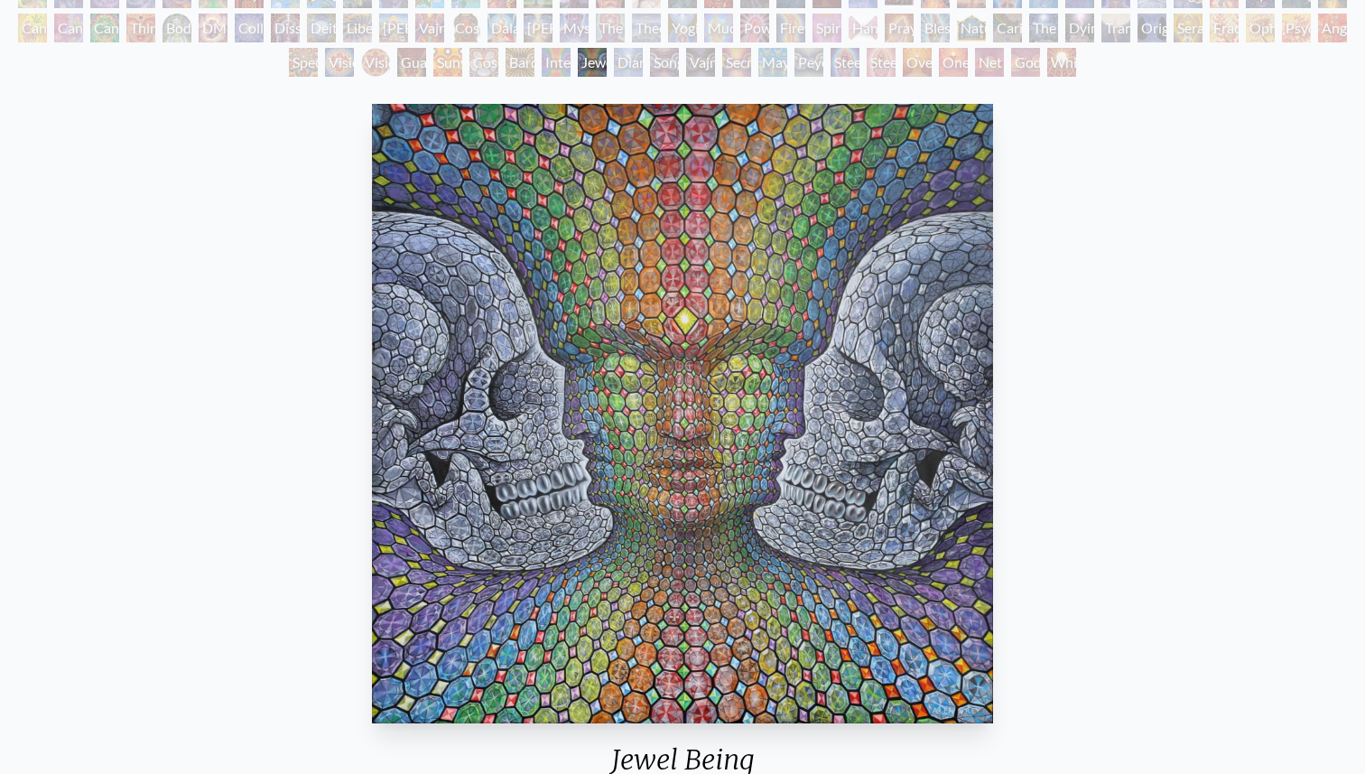
click at [509, 56] on div "Bardo Being" at bounding box center [520, 62] width 29 height 29
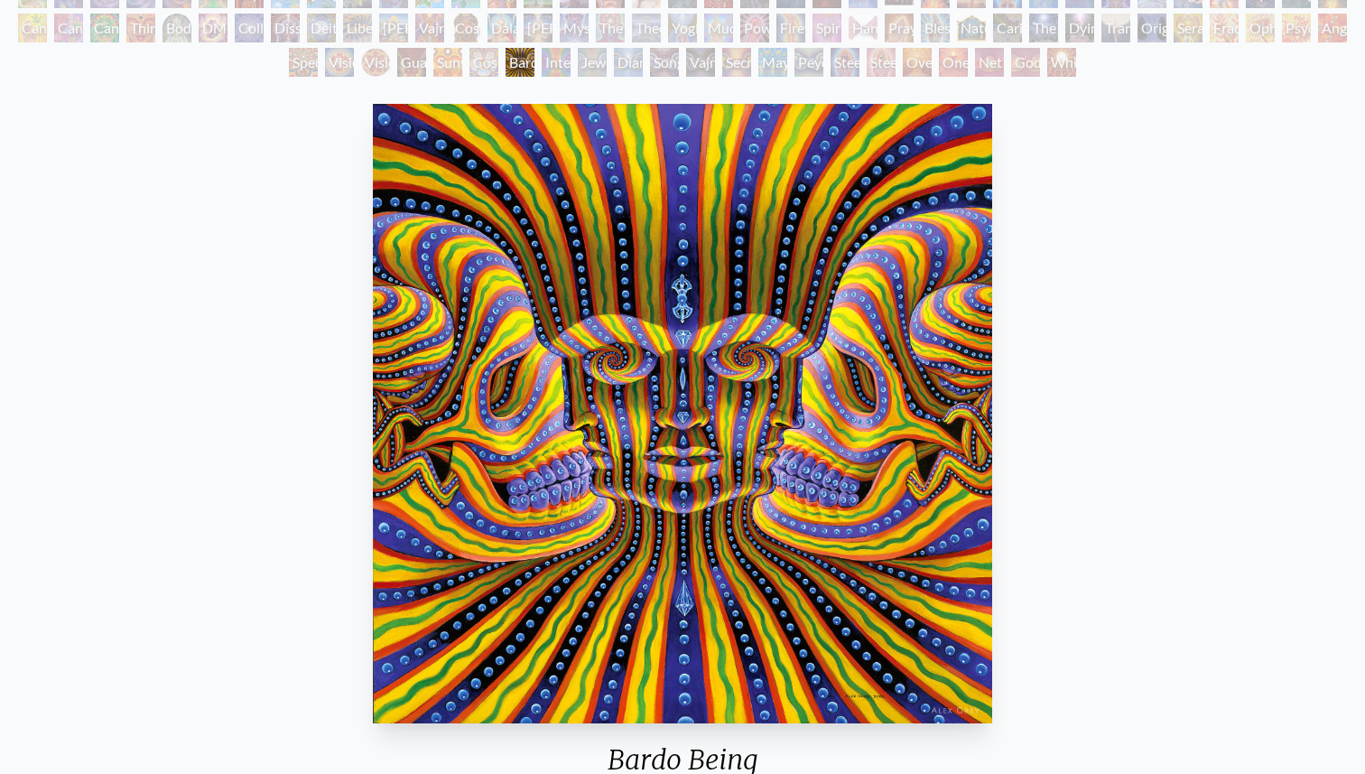
click at [446, 56] on div "Sunyata" at bounding box center [447, 62] width 29 height 29
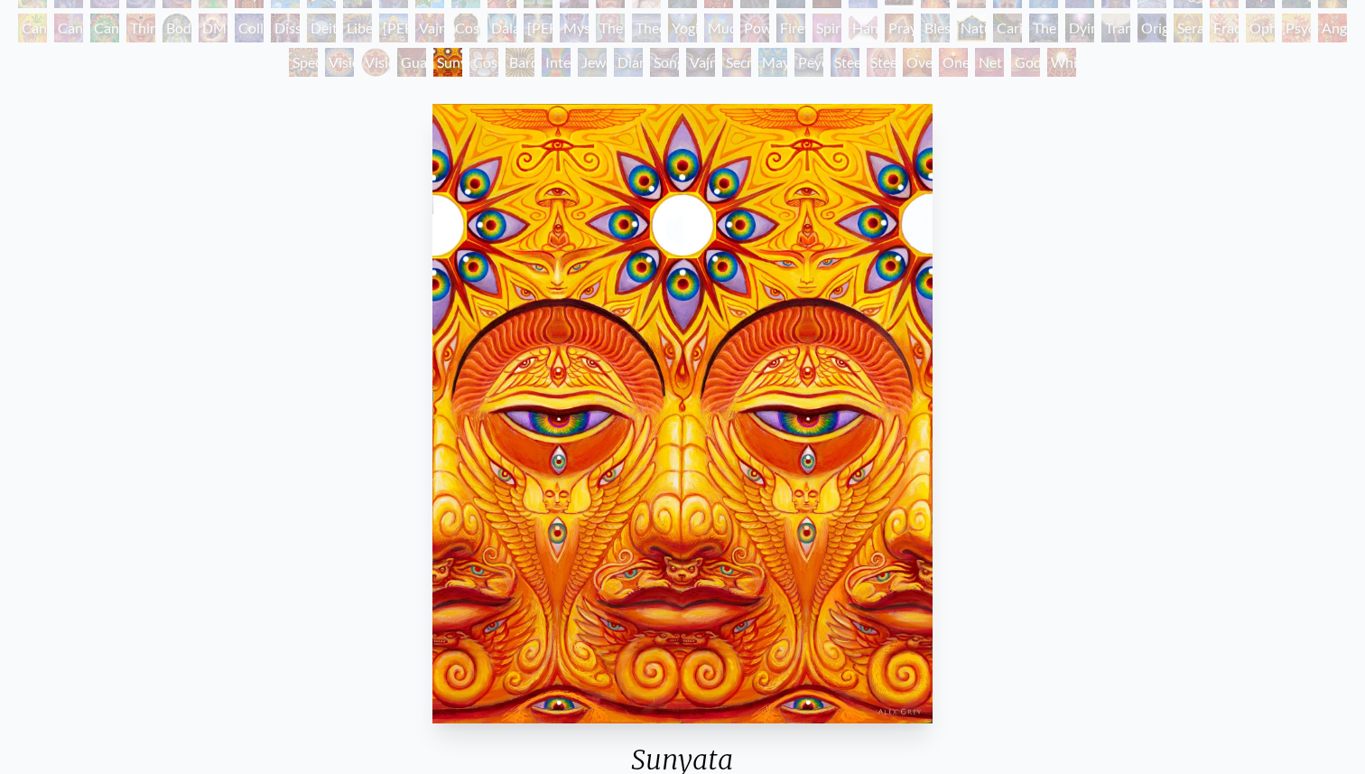
click at [397, 53] on div "Guardian of Infinite Vision" at bounding box center [411, 62] width 29 height 29
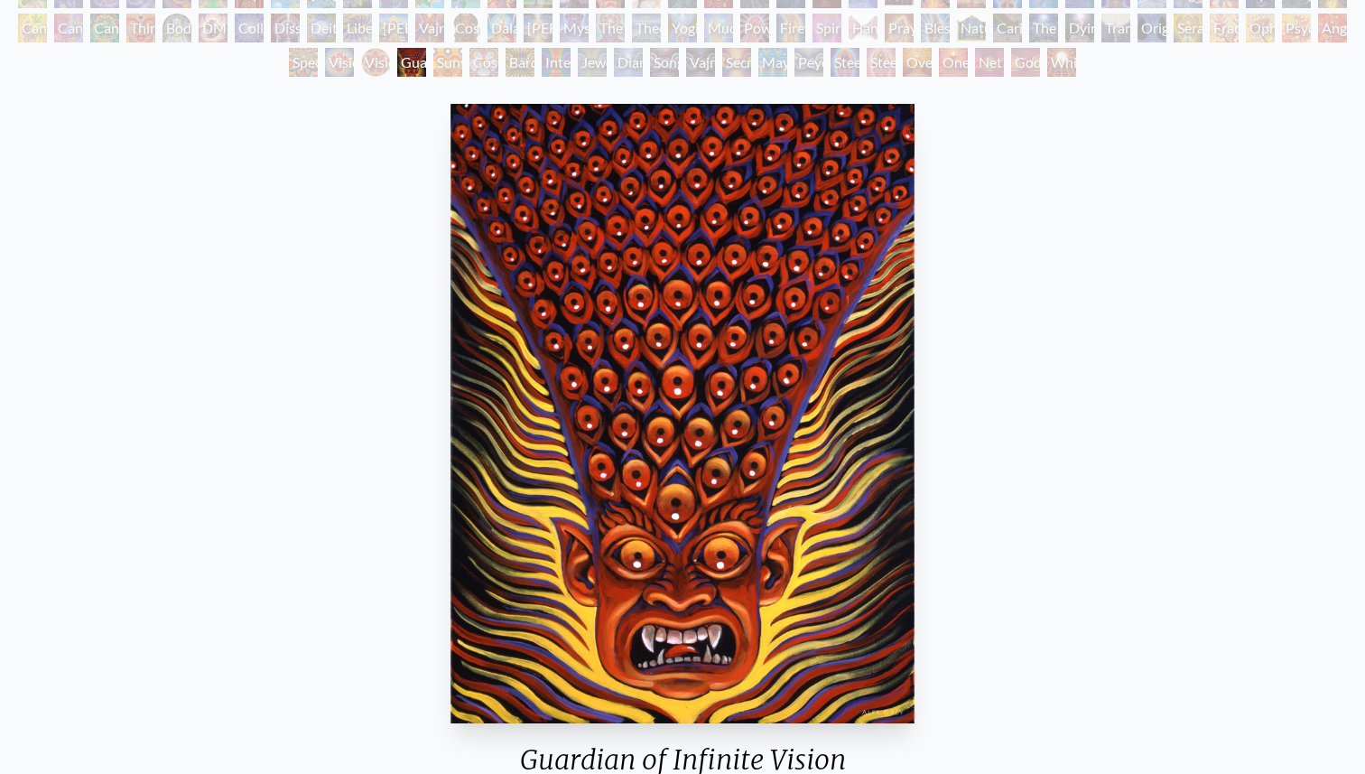
click at [397, 52] on div "Guardian of Infinite Vision" at bounding box center [411, 62] width 29 height 29
click at [306, 54] on div "Spectral Lotus" at bounding box center [303, 62] width 29 height 29
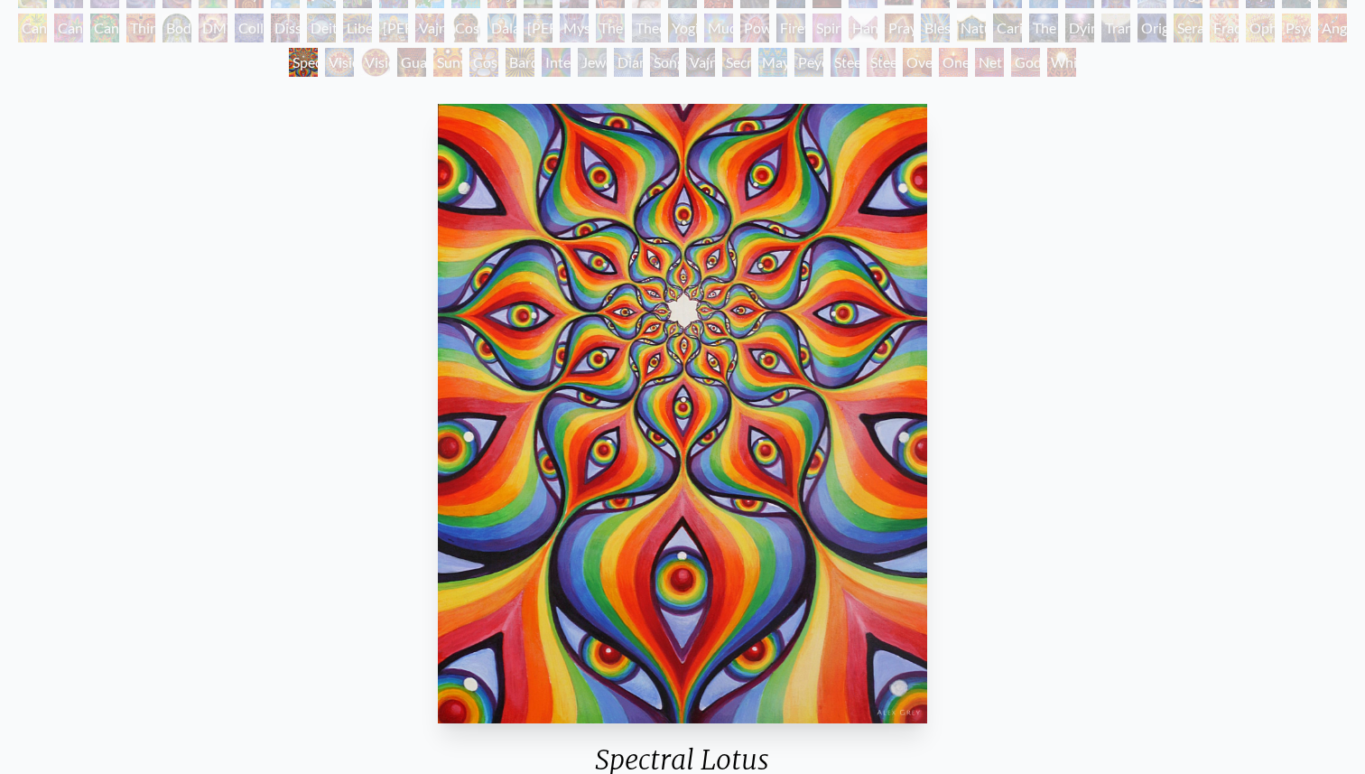
click at [235, 36] on div "Collective Vision" at bounding box center [249, 28] width 29 height 29
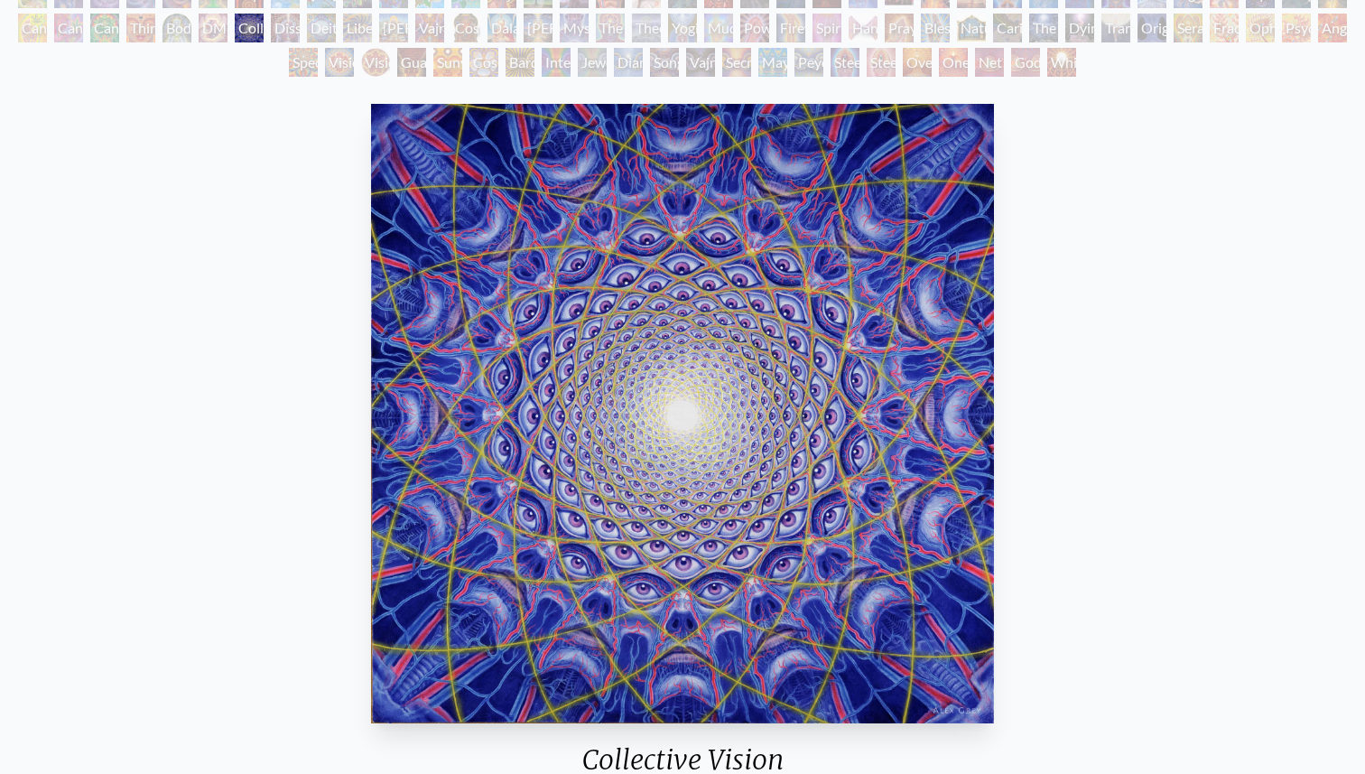
click at [199, 39] on div "DMT - The Spirit Molecule" at bounding box center [213, 28] width 29 height 29
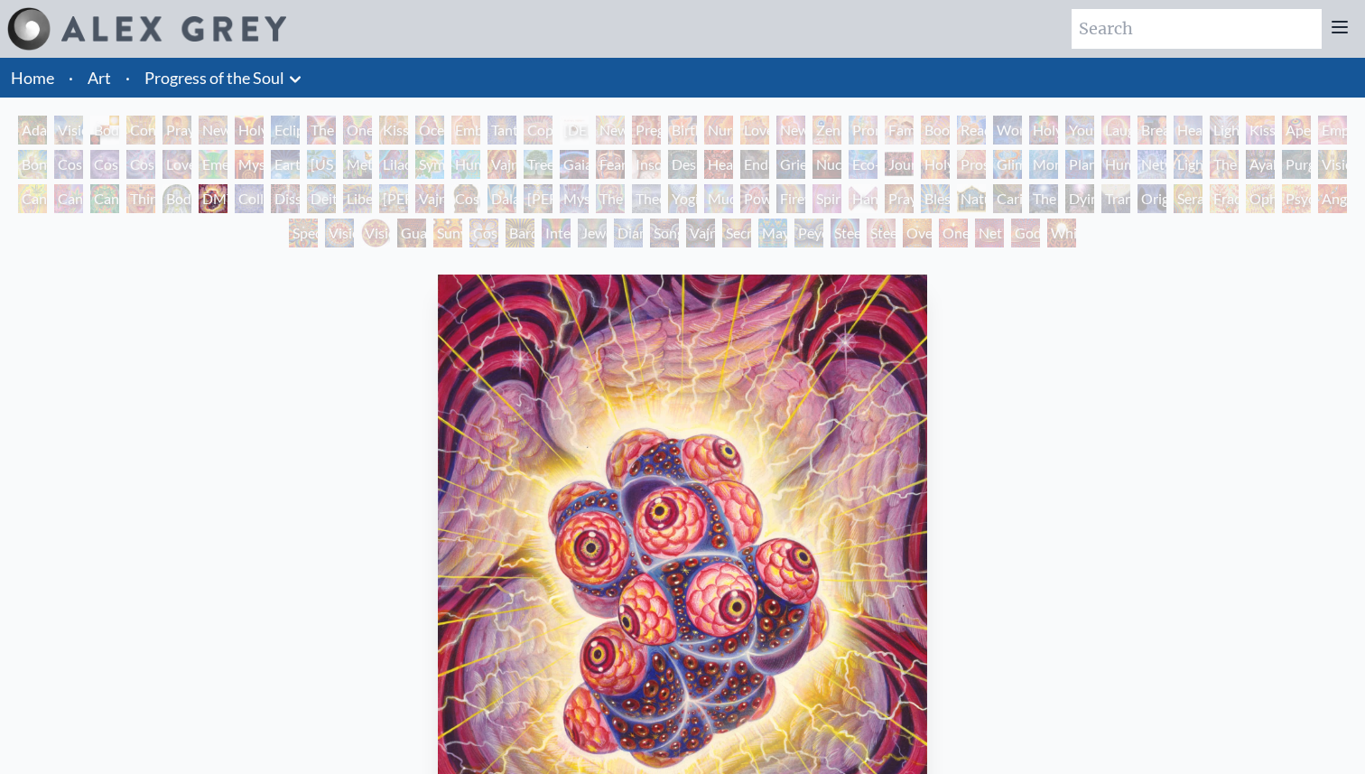
click at [521, 115] on div "Home · Art · Progress of the Soul Anatomical Drawings" at bounding box center [682, 592] width 1365 height 1069
click at [661, 164] on div "Insomnia" at bounding box center [646, 164] width 29 height 29
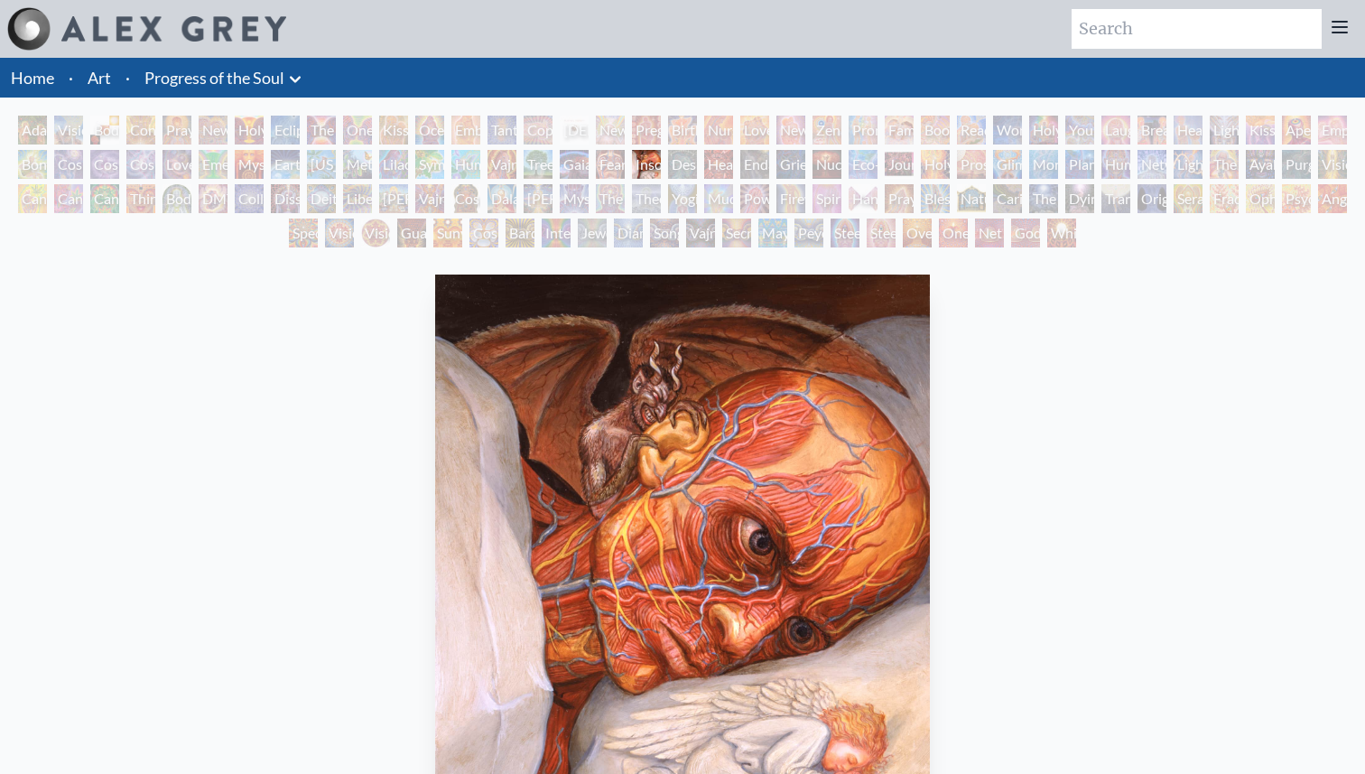
click at [851, 173] on div "Eco-Atlas" at bounding box center [863, 164] width 29 height 29
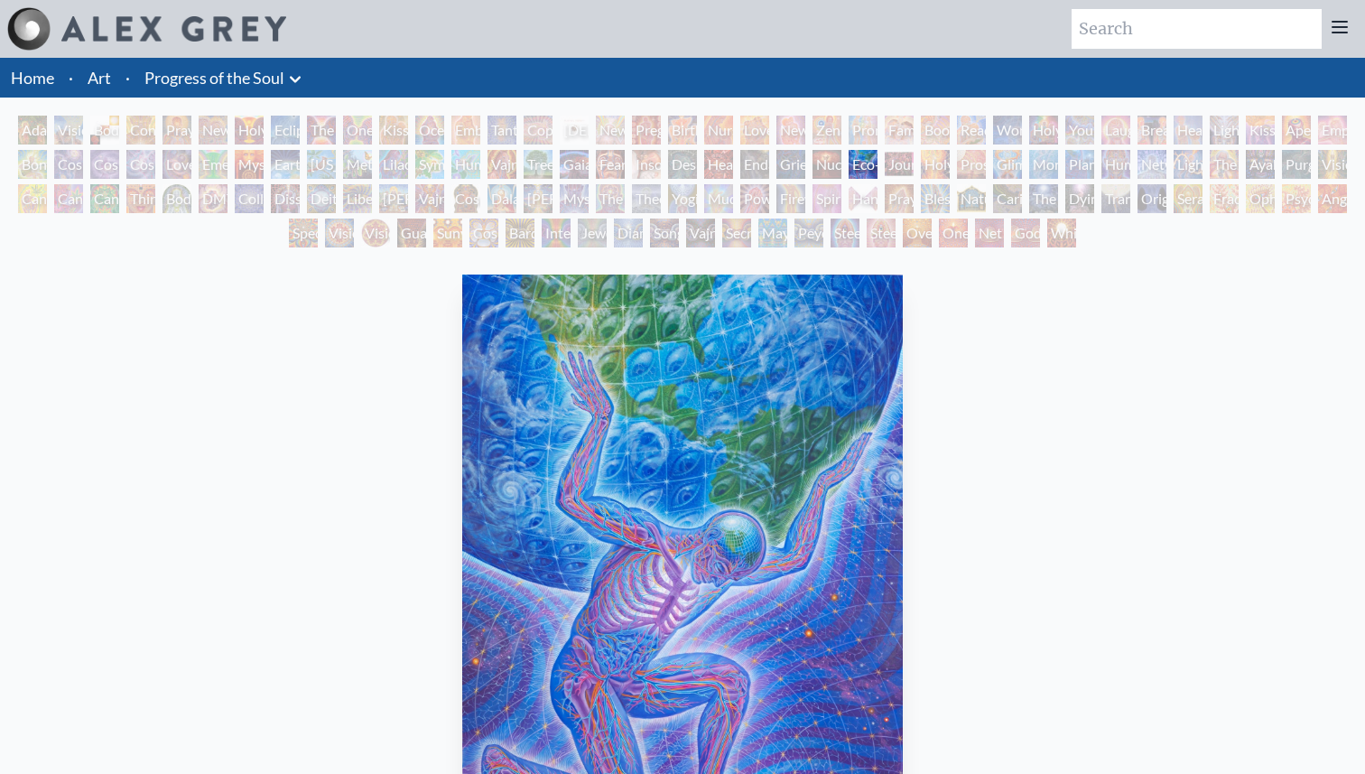
click at [983, 186] on div "Nature of Mind" at bounding box center [971, 198] width 29 height 29
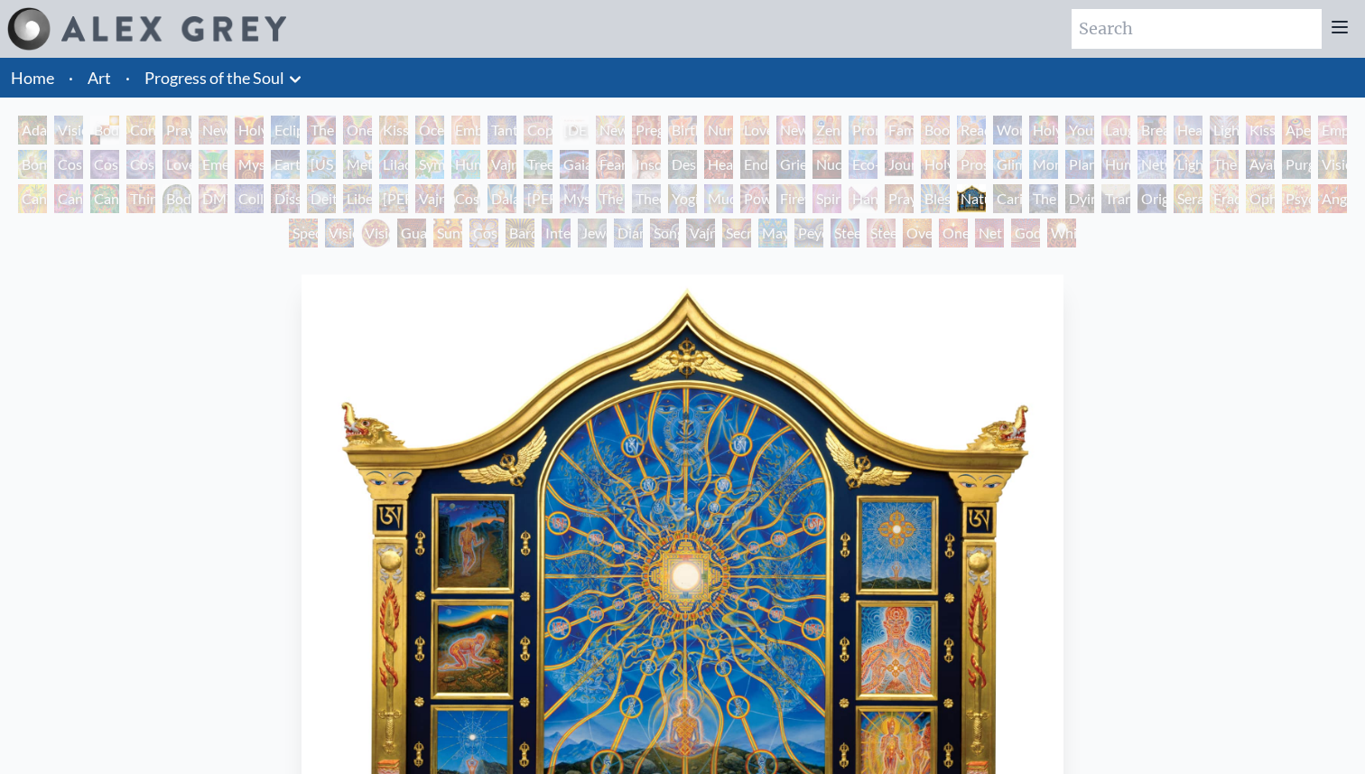
click at [1081, 174] on div "Planetary Prayers" at bounding box center [1079, 164] width 29 height 29
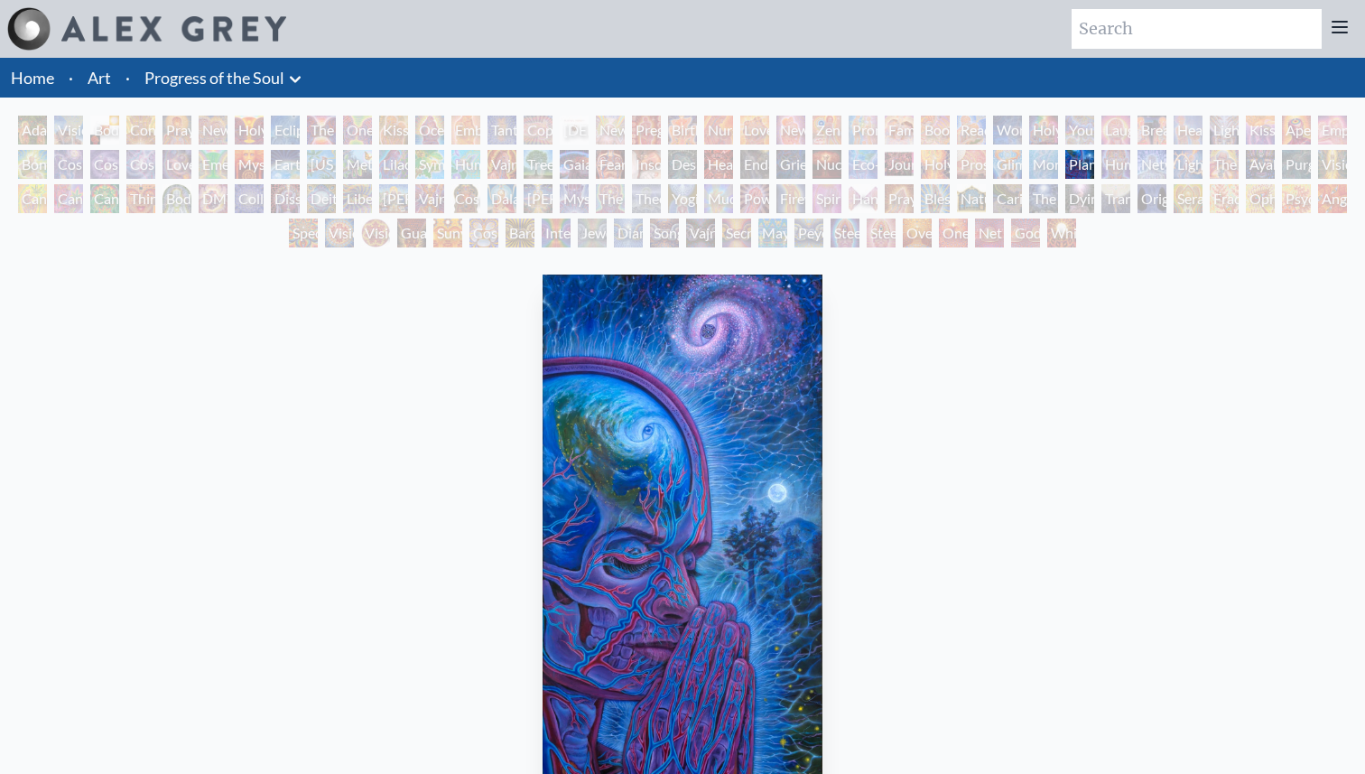
click at [1203, 174] on div "Lightworker" at bounding box center [1188, 164] width 29 height 29
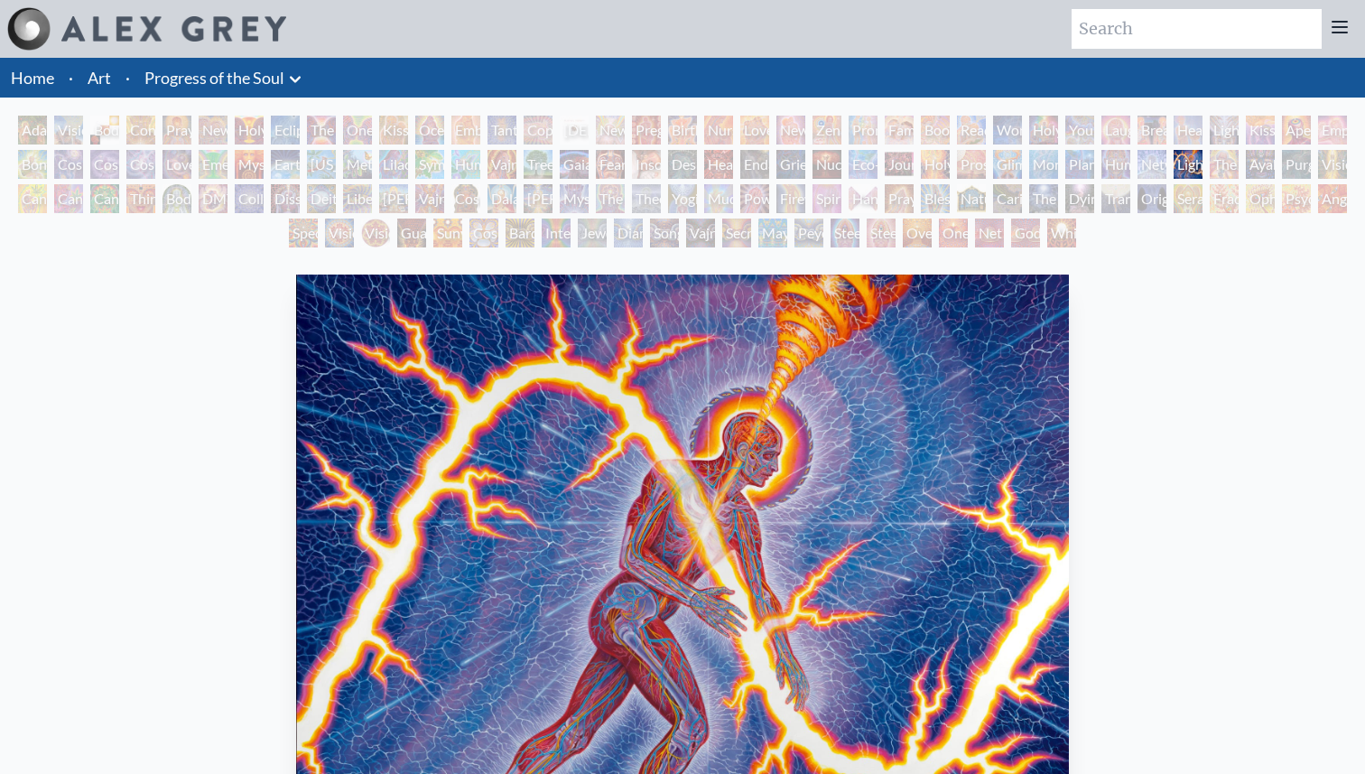
click at [1177, 305] on div "Lightworker 2010, oil on linen, 114 x 90 in. Visit the CoSM Shop" at bounding box center [682, 689] width 1336 height 845
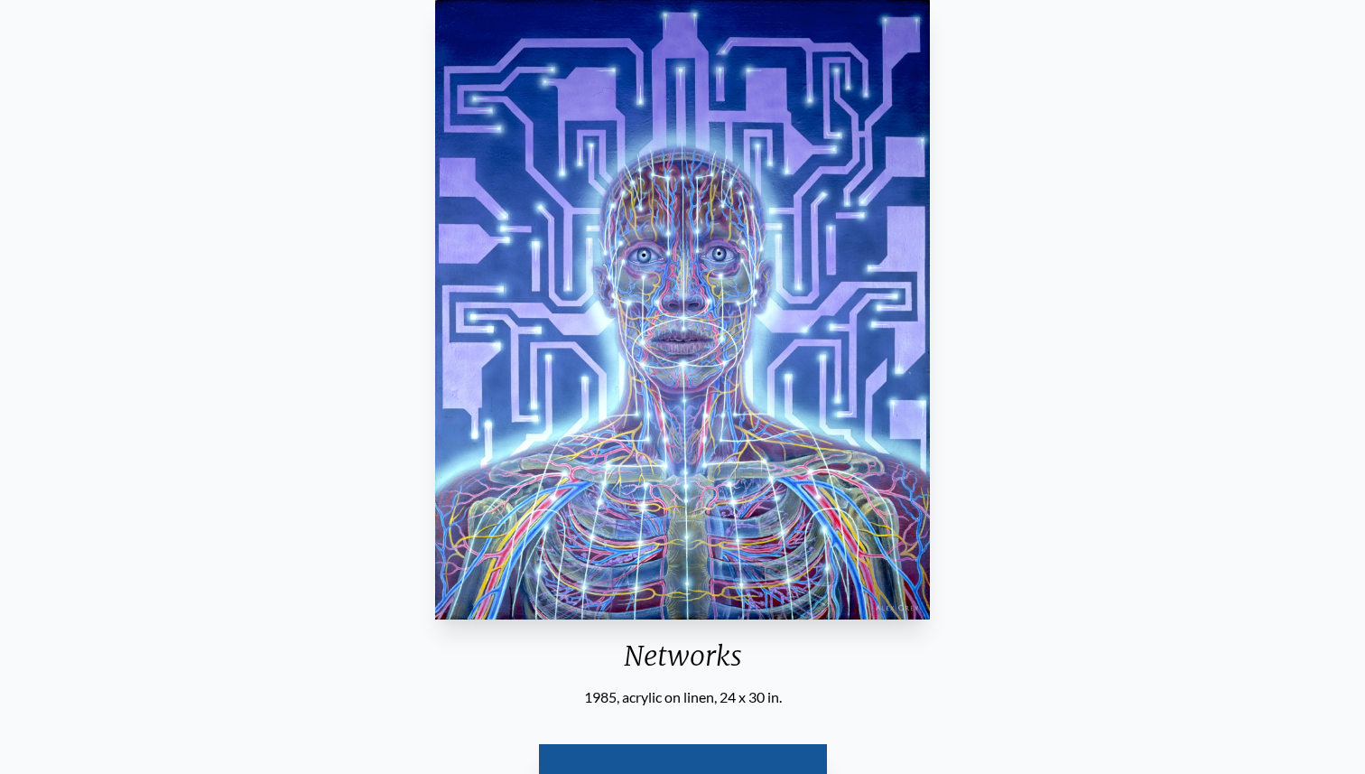
scroll to position [305, 0]
